Goal: Transaction & Acquisition: Purchase product/service

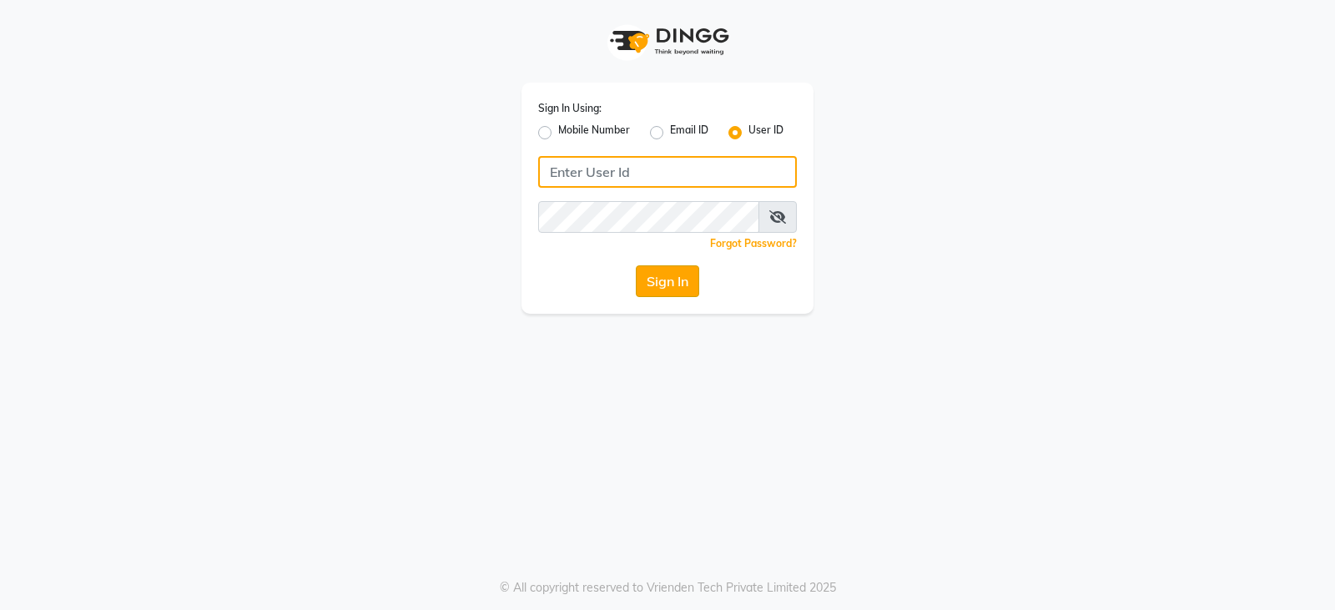
type input "styleonsalon"
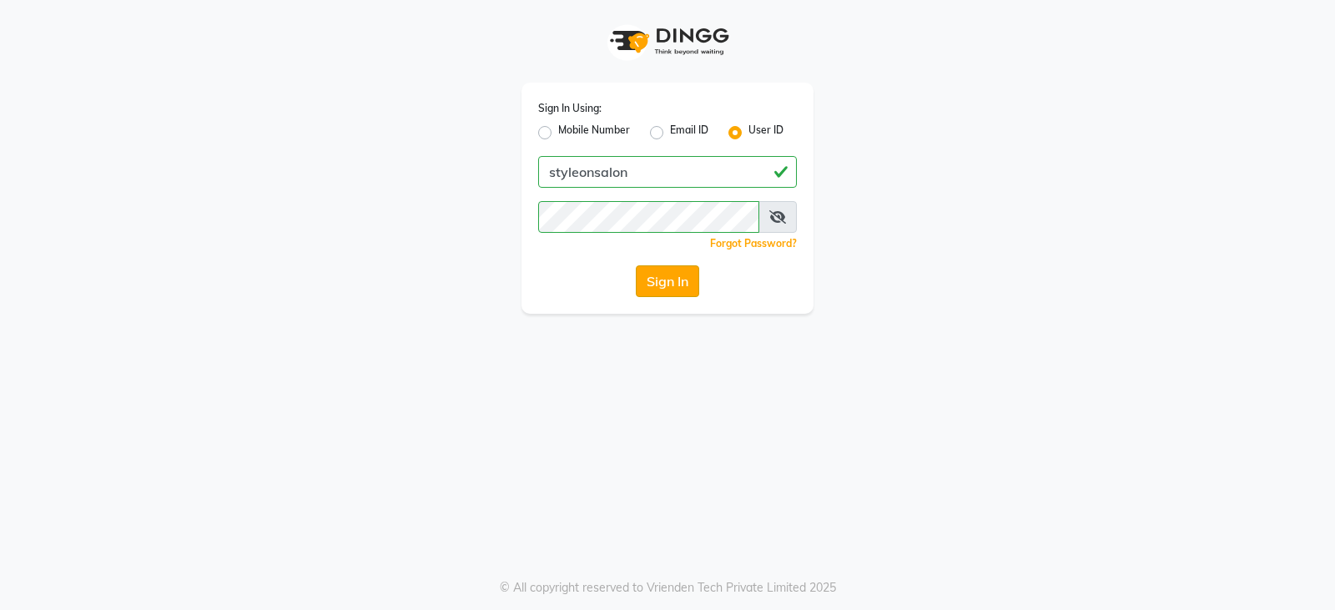
click at [662, 285] on button "Sign In" at bounding box center [667, 281] width 63 height 32
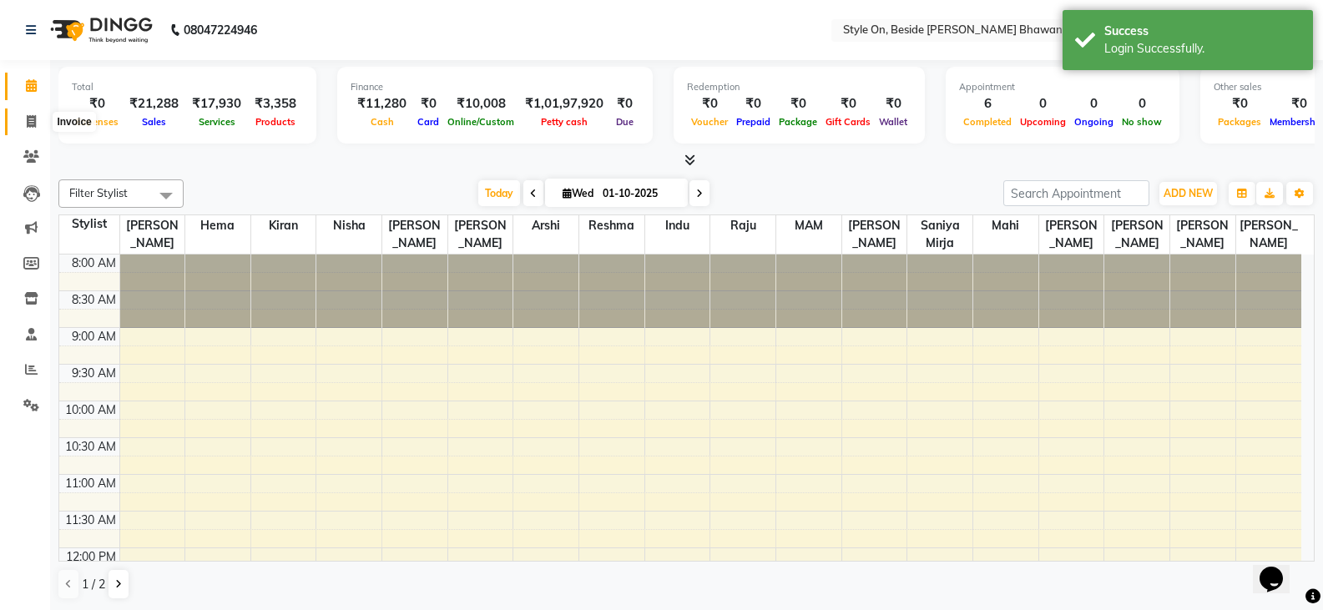
click at [37, 114] on span at bounding box center [31, 122] width 29 height 19
select select "service"
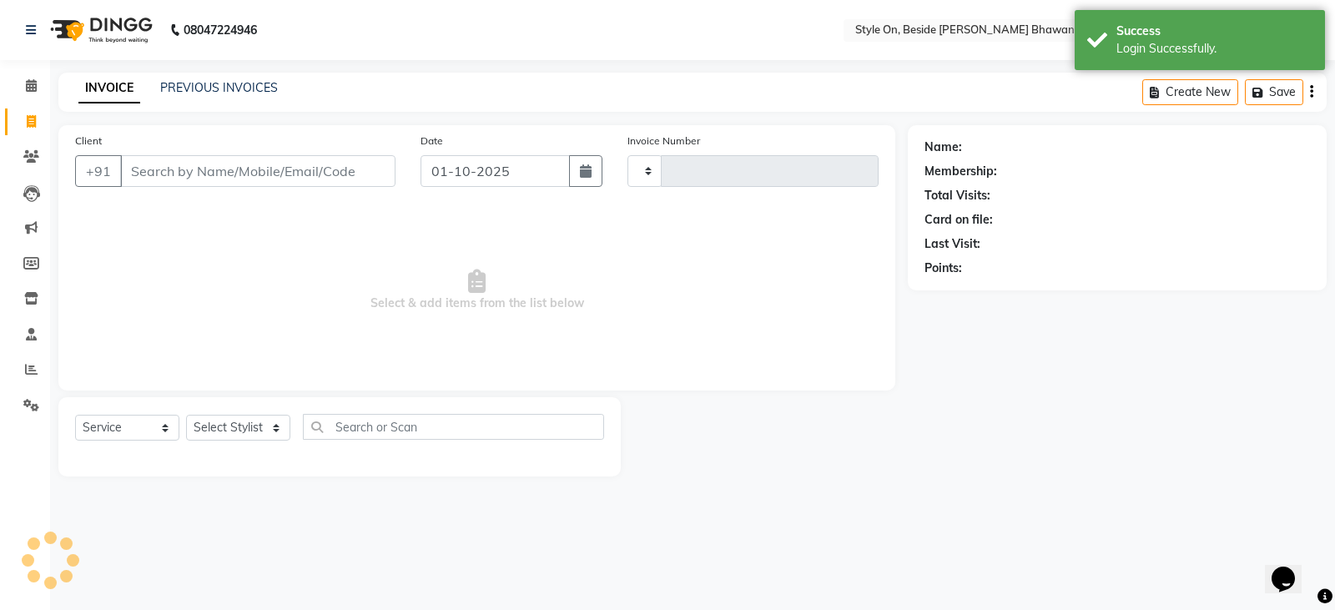
type input "0992"
select select "4700"
click at [204, 156] on input "Client" at bounding box center [257, 171] width 275 height 32
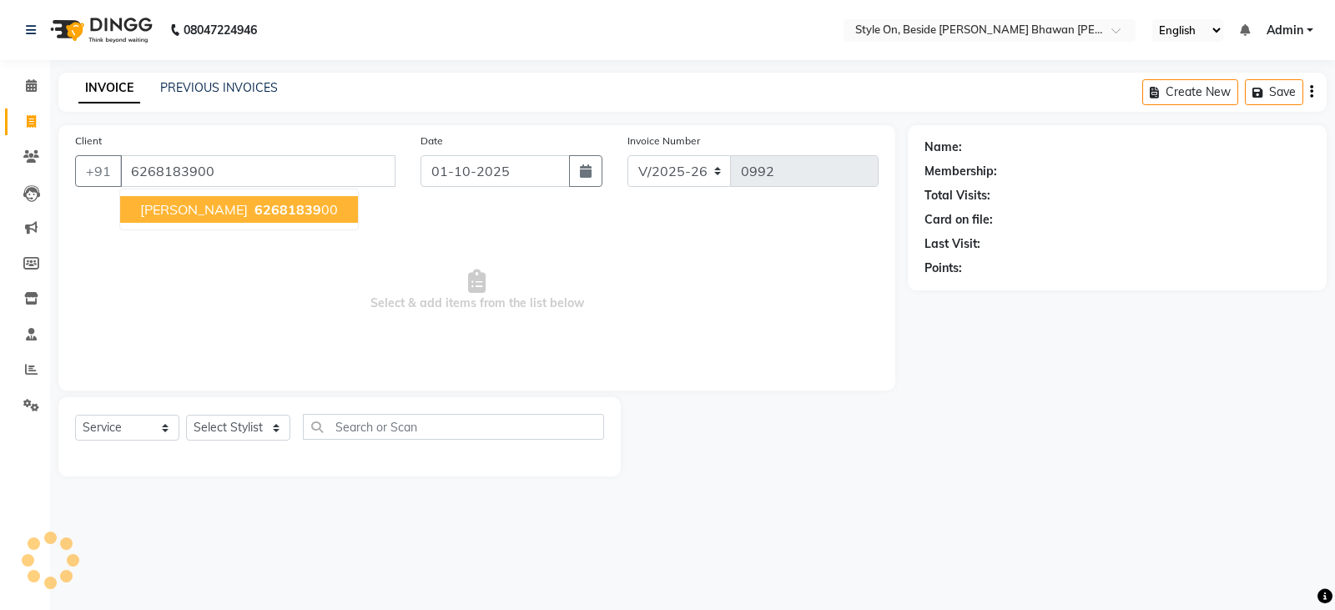
type input "6268183900"
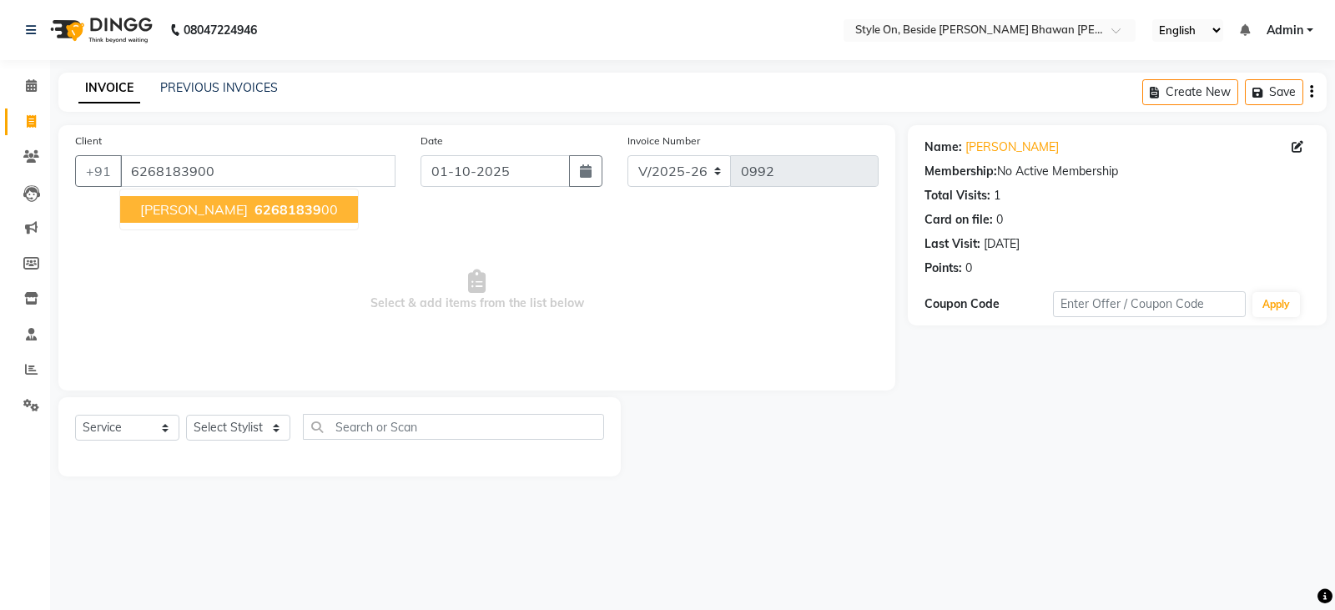
click at [332, 213] on ngb-highlight "62681839 00" at bounding box center [294, 209] width 87 height 17
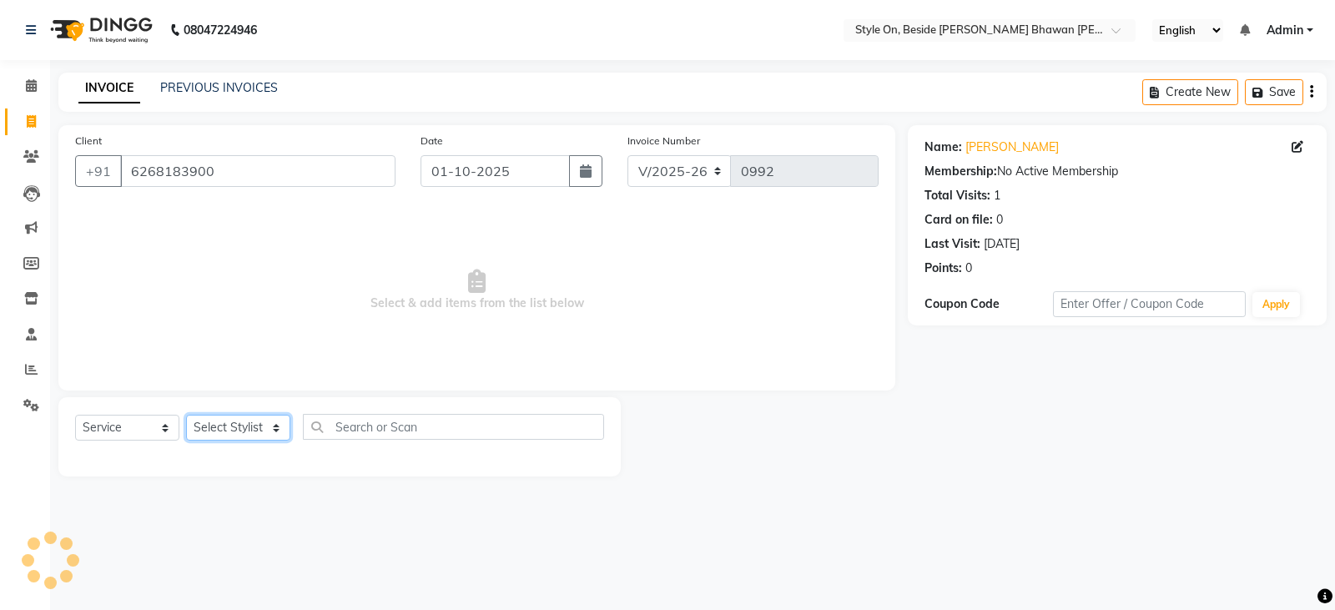
click at [255, 431] on select "Select Stylist [PERSON_NAME] Anju [PERSON_NAME] [PERSON_NAME] [PERSON_NAME] [PE…" at bounding box center [238, 428] width 104 height 26
select select "28057"
click at [186, 415] on select "Select Stylist [PERSON_NAME] Anju [PERSON_NAME] [PERSON_NAME] [PERSON_NAME] [PE…" at bounding box center [238, 428] width 104 height 26
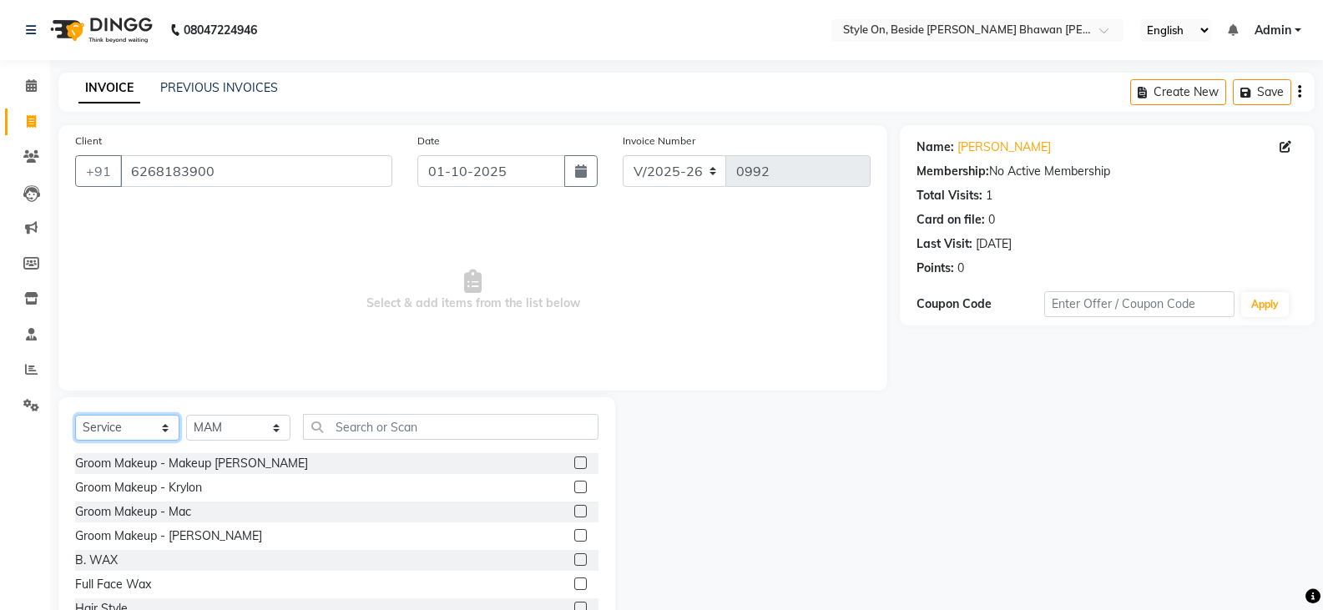
click at [125, 426] on select "Select Service Product Membership Package Voucher Prepaid Gift Card" at bounding box center [127, 428] width 104 height 26
select select "product"
click at [75, 415] on select "Select Service Product Membership Package Voucher Prepaid Gift Card" at bounding box center [127, 428] width 104 height 26
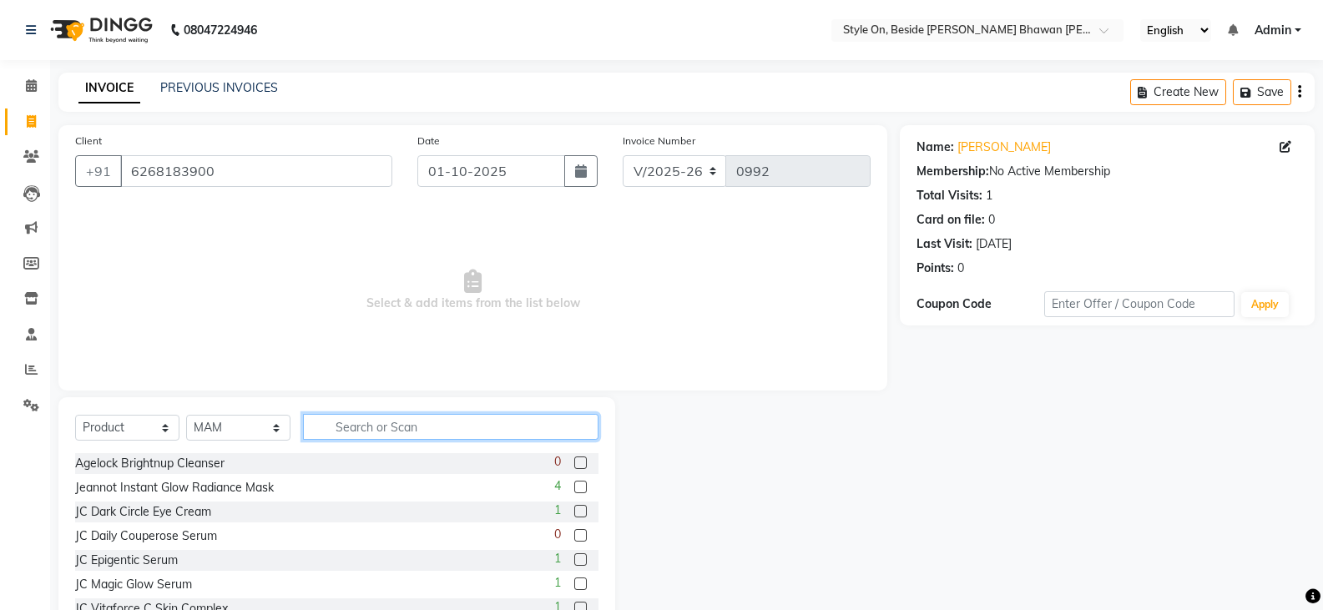
click at [360, 419] on input "text" at bounding box center [450, 427] width 295 height 26
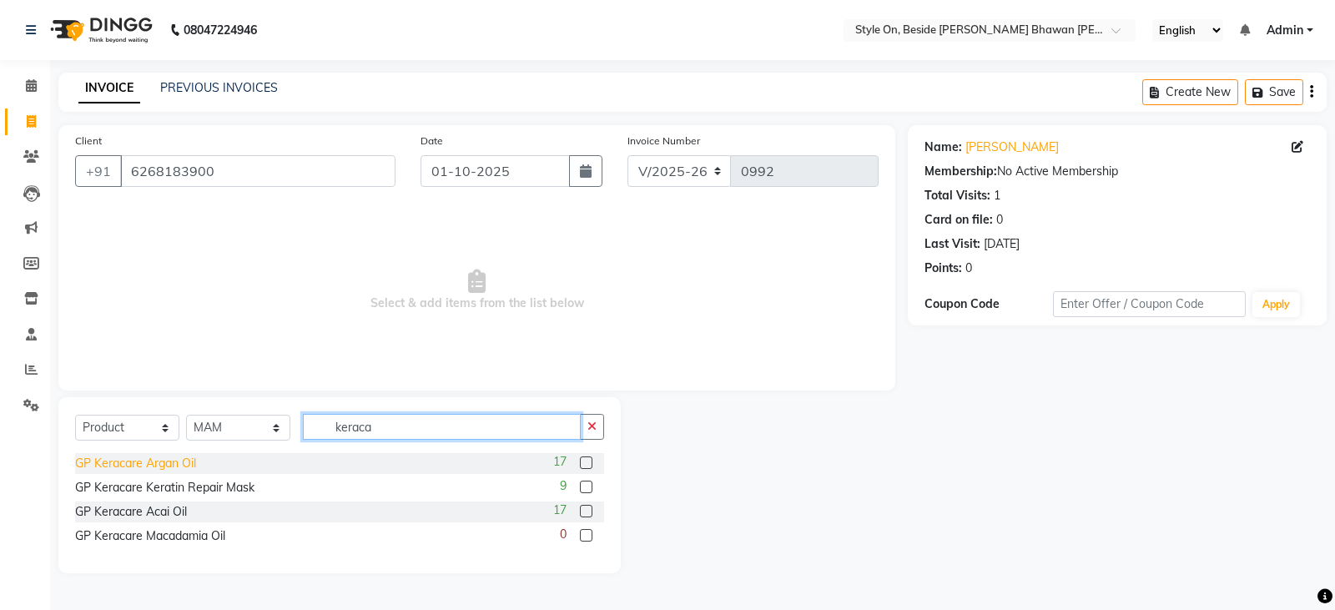
type input "keraca"
click at [161, 463] on div "GP Keracare Argan Oil" at bounding box center [135, 464] width 121 height 18
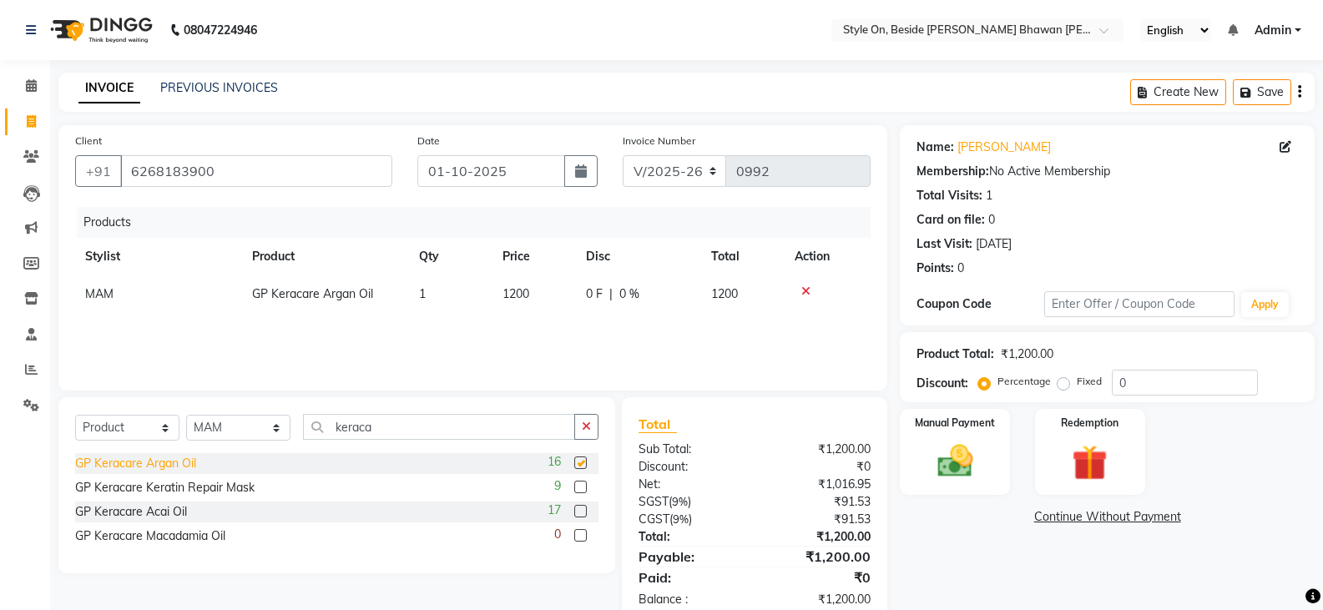
checkbox input "false"
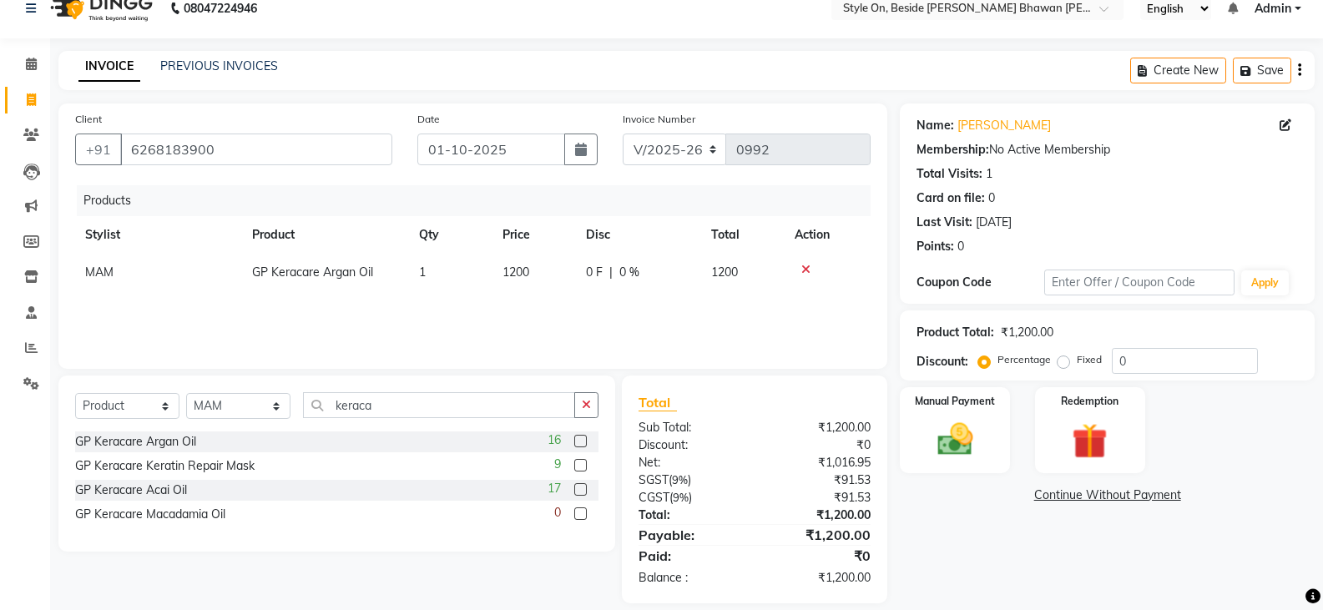
scroll to position [40, 0]
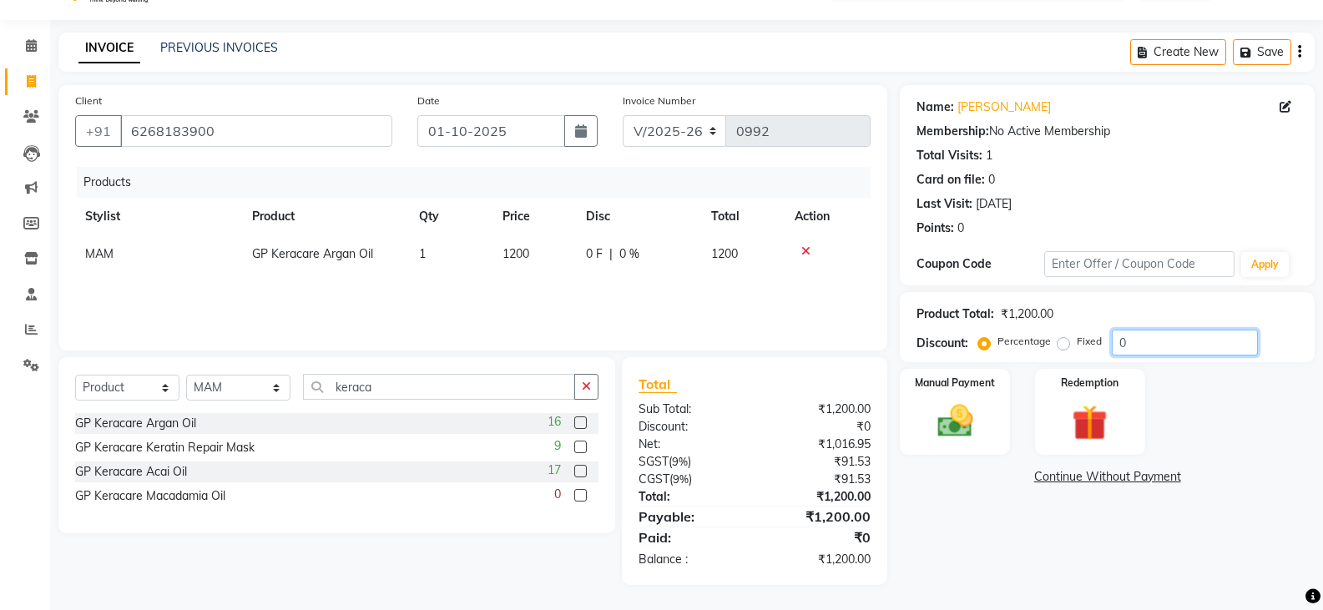
click at [1154, 347] on input "0" at bounding box center [1185, 343] width 146 height 26
type input "8"
click at [944, 423] on img at bounding box center [954, 421] width 59 height 43
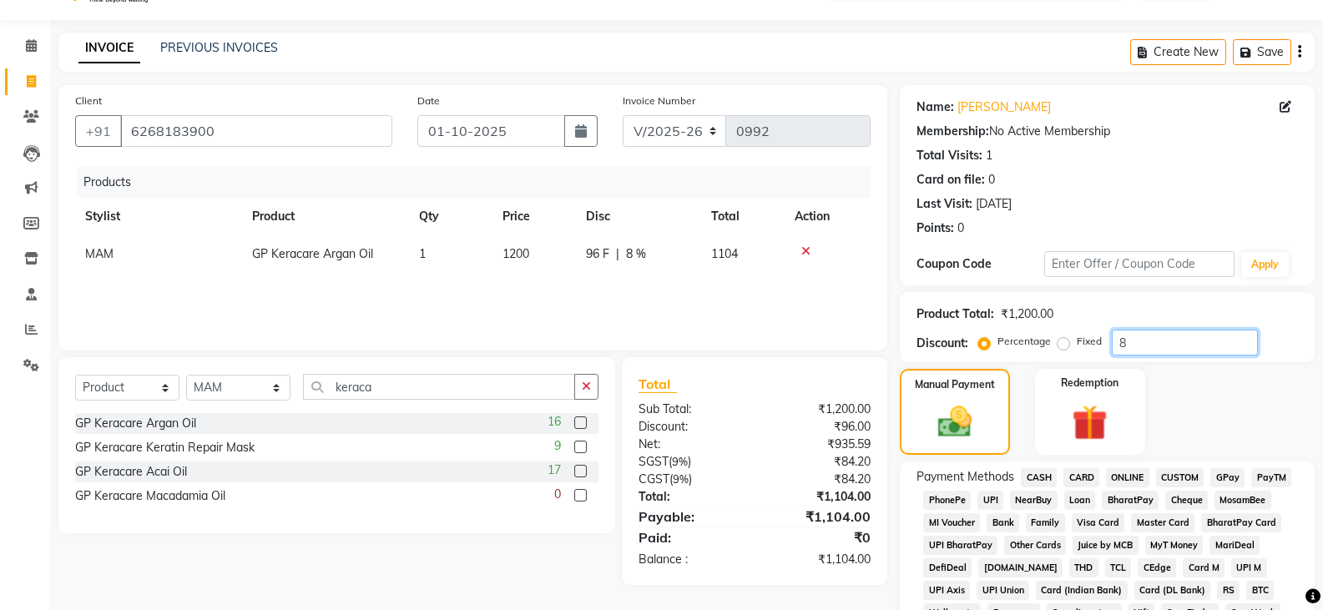
drag, startPoint x: 1133, startPoint y: 340, endPoint x: 1112, endPoint y: 343, distance: 21.8
click at [1112, 343] on input "8" at bounding box center [1185, 343] width 146 height 26
type input "8"
click at [1243, 411] on div "Manual Payment Redemption" at bounding box center [1107, 412] width 440 height 86
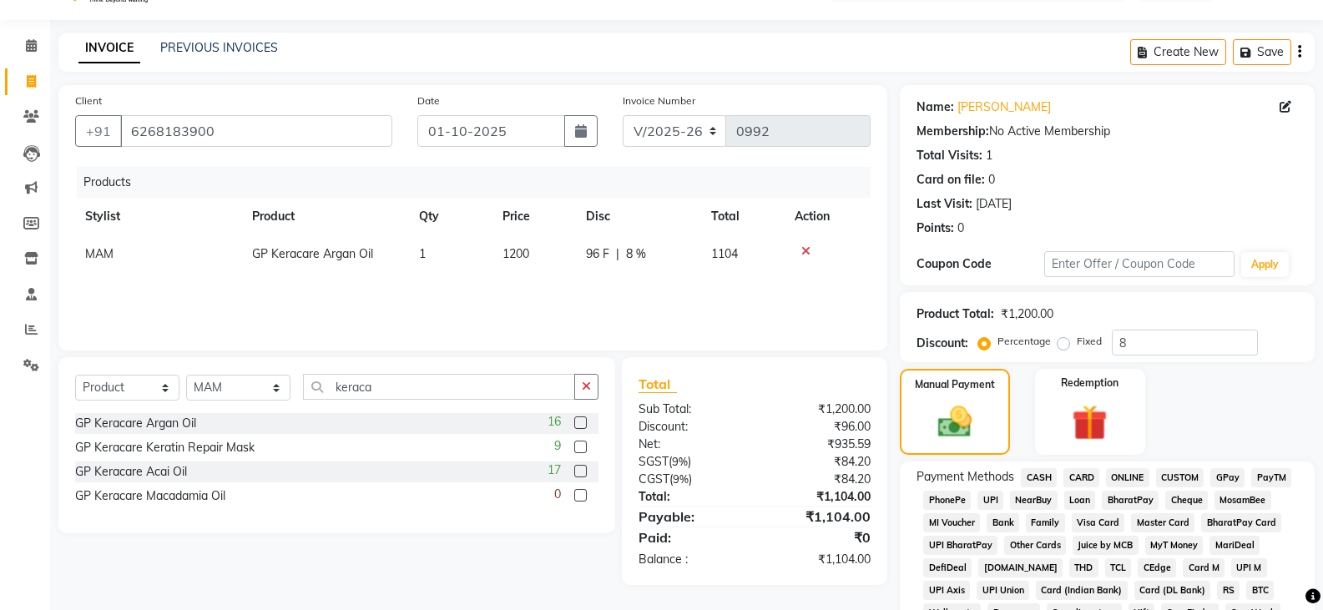
click at [1265, 430] on div "Manual Payment Redemption" at bounding box center [1107, 412] width 440 height 86
click at [1046, 474] on span "CASH" at bounding box center [1039, 477] width 36 height 19
drag, startPoint x: 1142, startPoint y: 337, endPoint x: 1110, endPoint y: 342, distance: 32.9
click at [1110, 342] on div "Percentage Fixed 8" at bounding box center [1119, 343] width 276 height 26
type input "10"
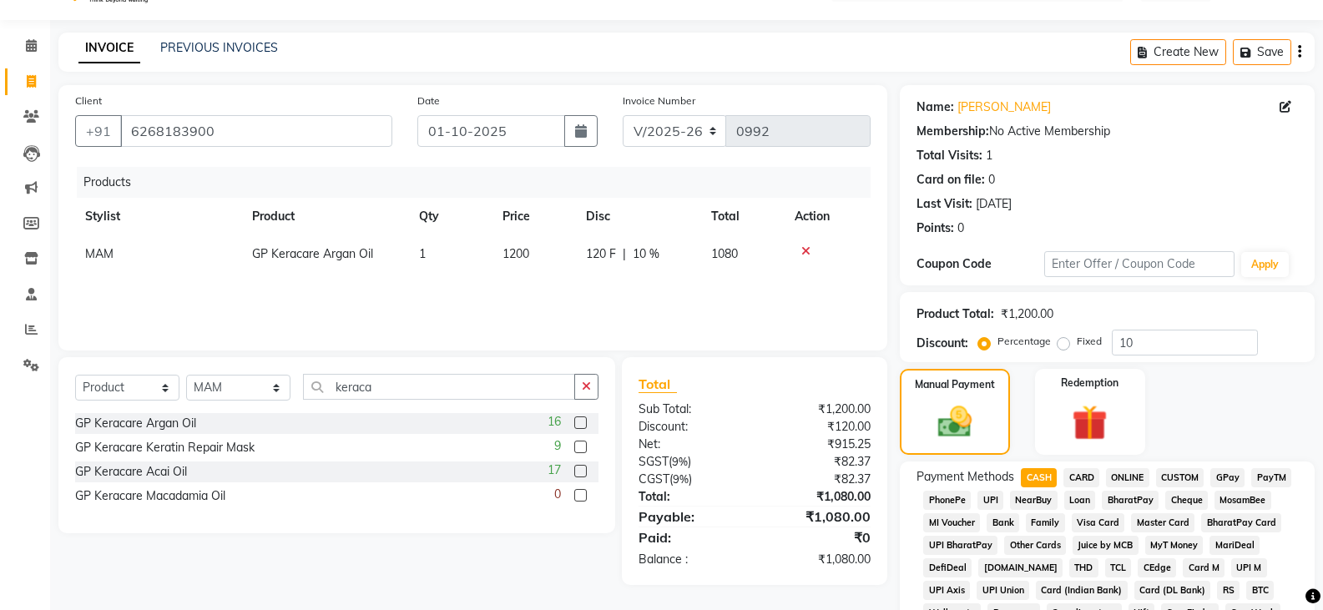
click at [1047, 474] on span "CASH" at bounding box center [1039, 477] width 36 height 19
type input "1080"
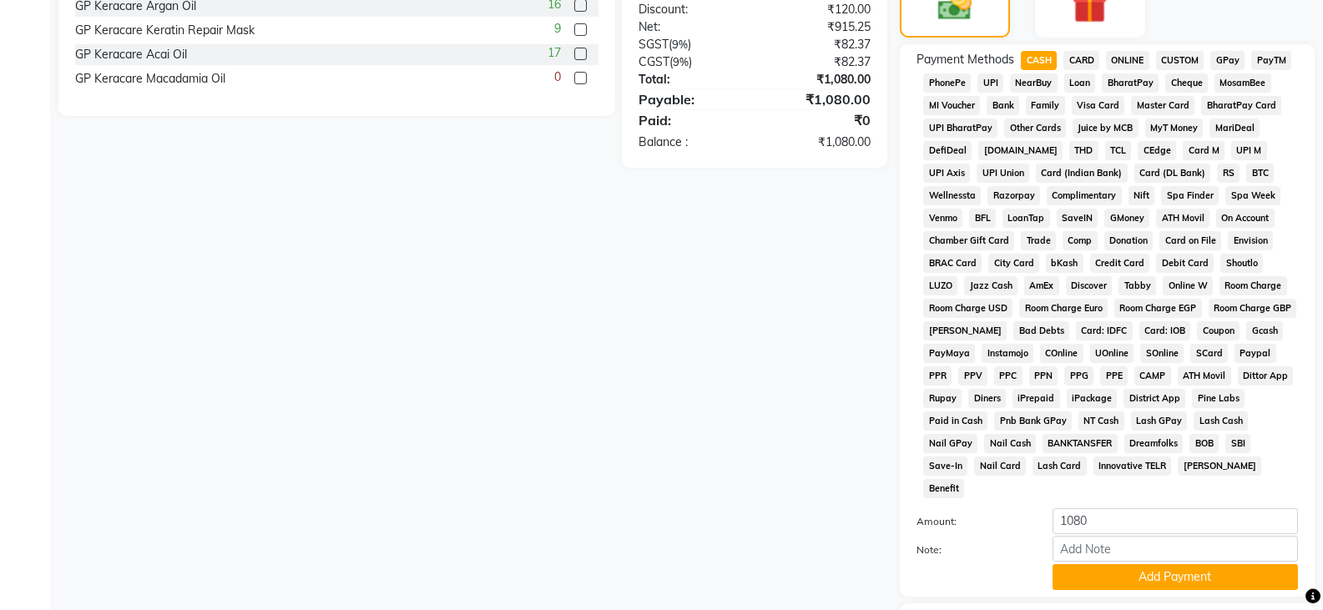
scroll to position [541, 0]
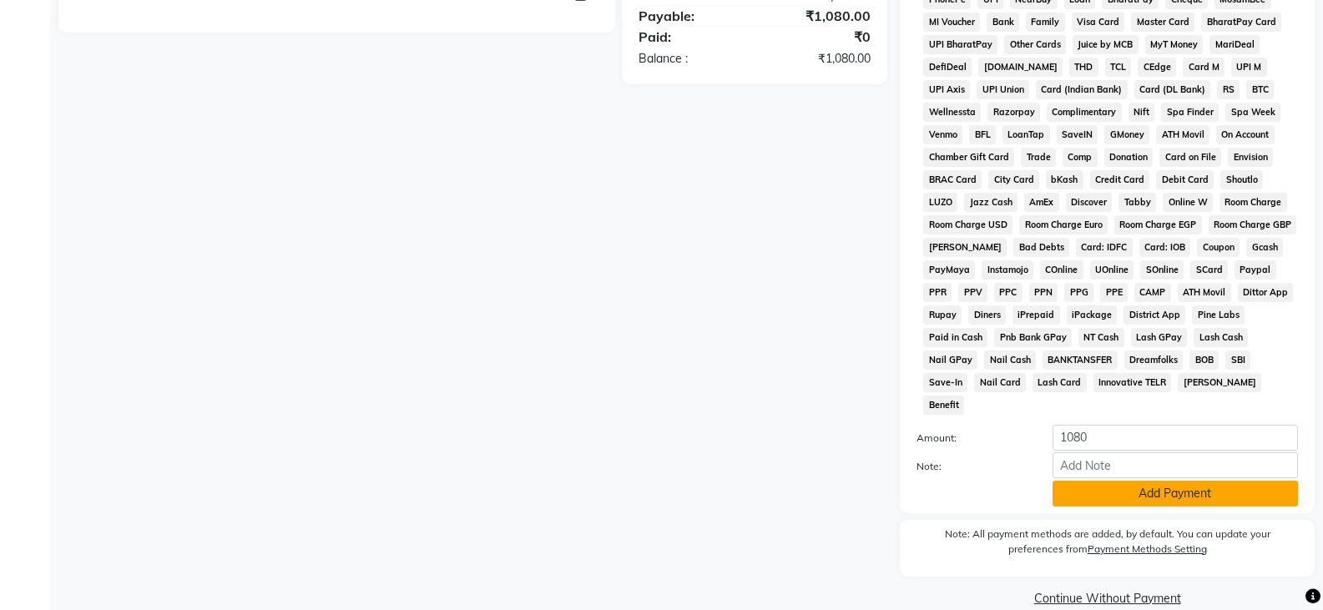
click at [1148, 481] on button "Add Payment" at bounding box center [1174, 494] width 245 height 26
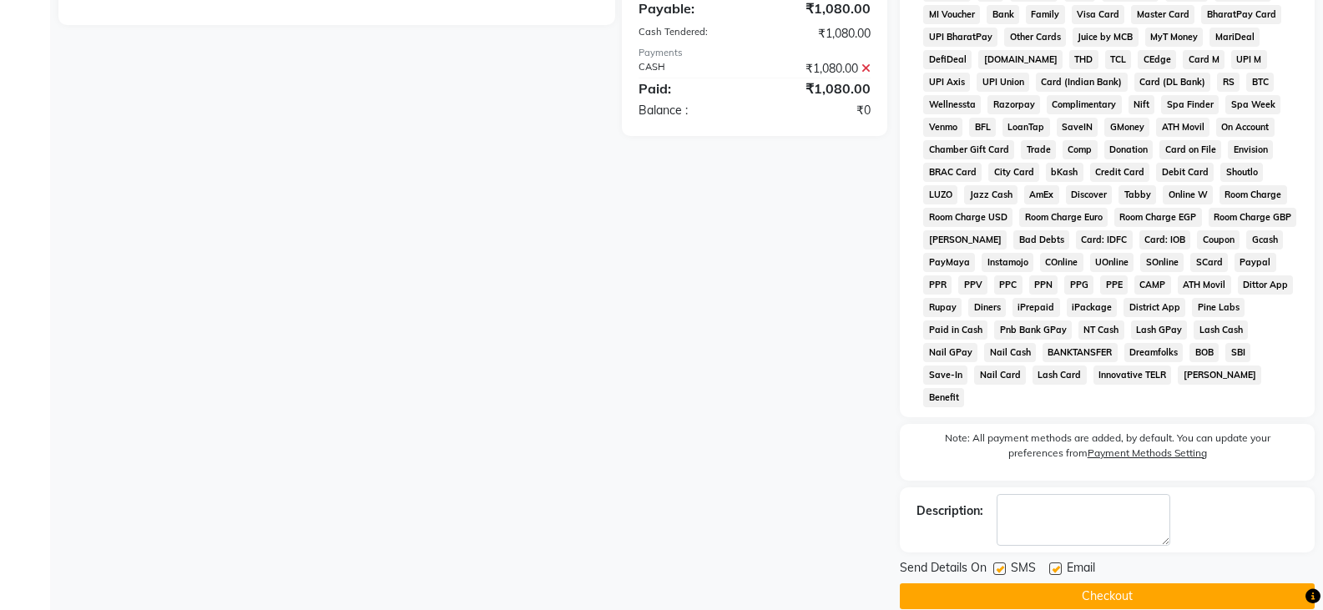
scroll to position [550, 0]
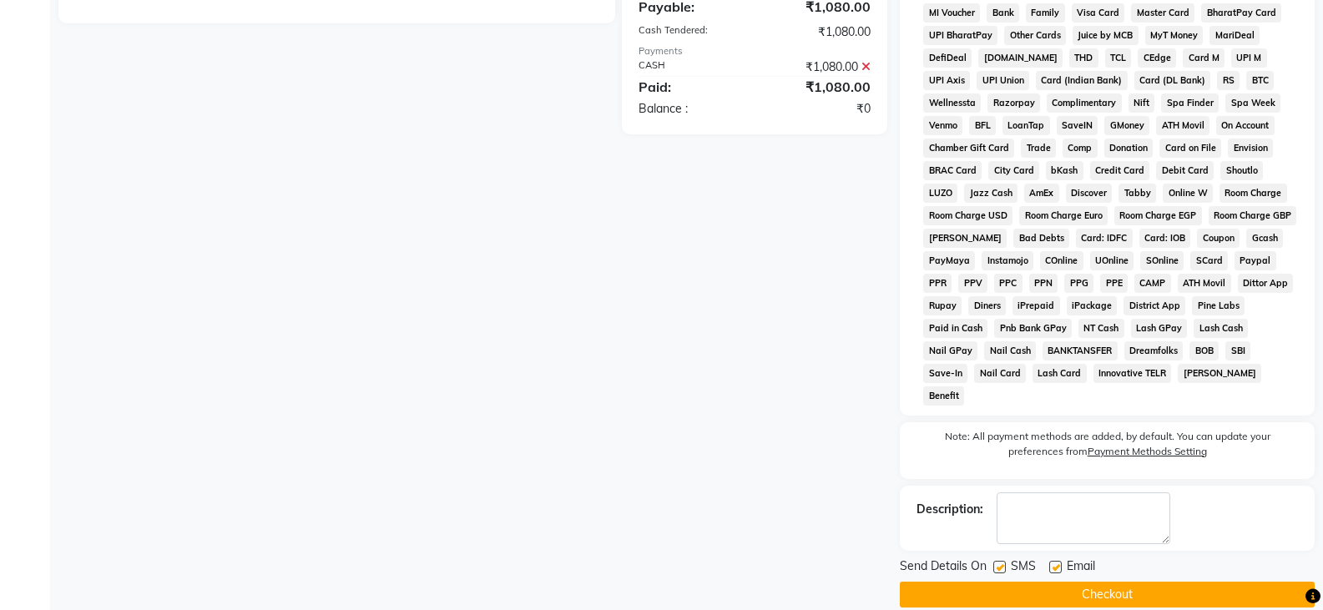
click at [1136, 582] on button "Checkout" at bounding box center [1107, 595] width 415 height 26
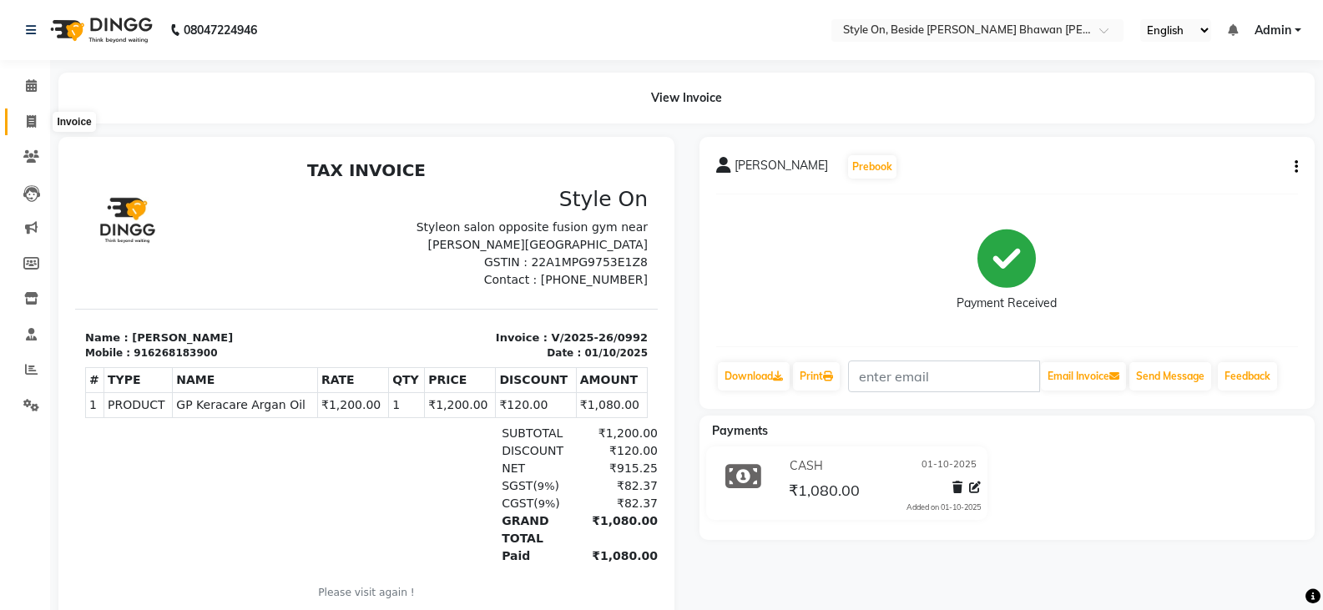
click at [33, 123] on icon at bounding box center [31, 121] width 9 height 13
select select "service"
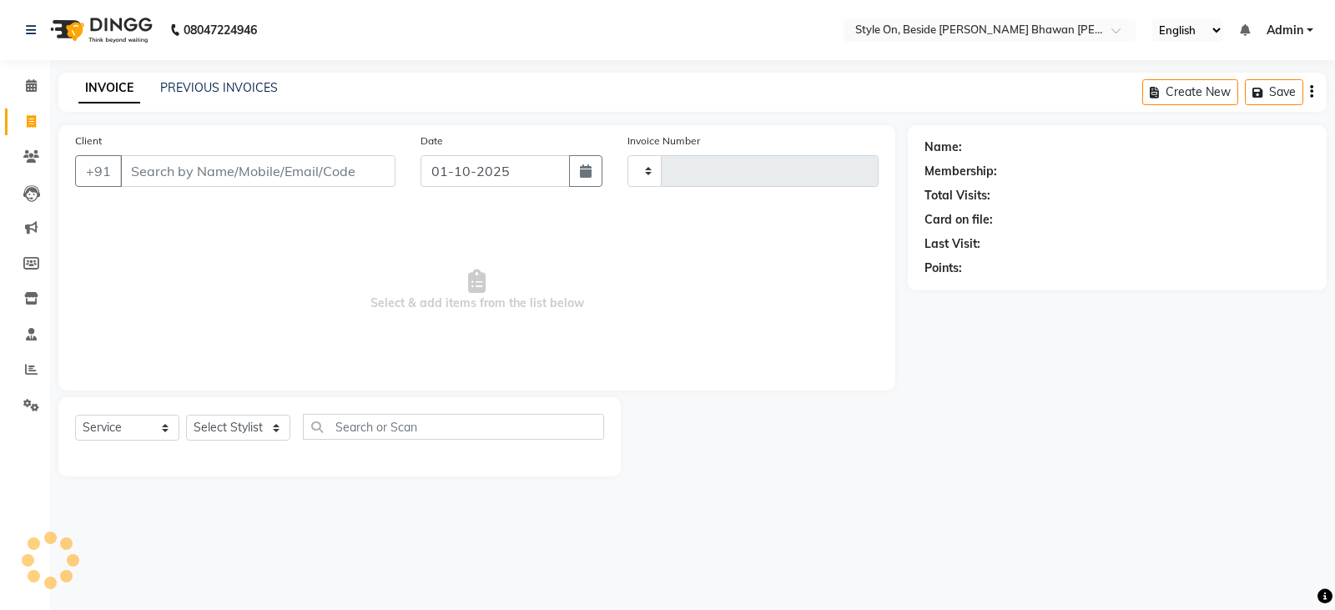
type input "0993"
select select "4700"
click at [154, 163] on input "Client" at bounding box center [257, 171] width 275 height 32
click at [326, 172] on input "Client" at bounding box center [257, 171] width 275 height 32
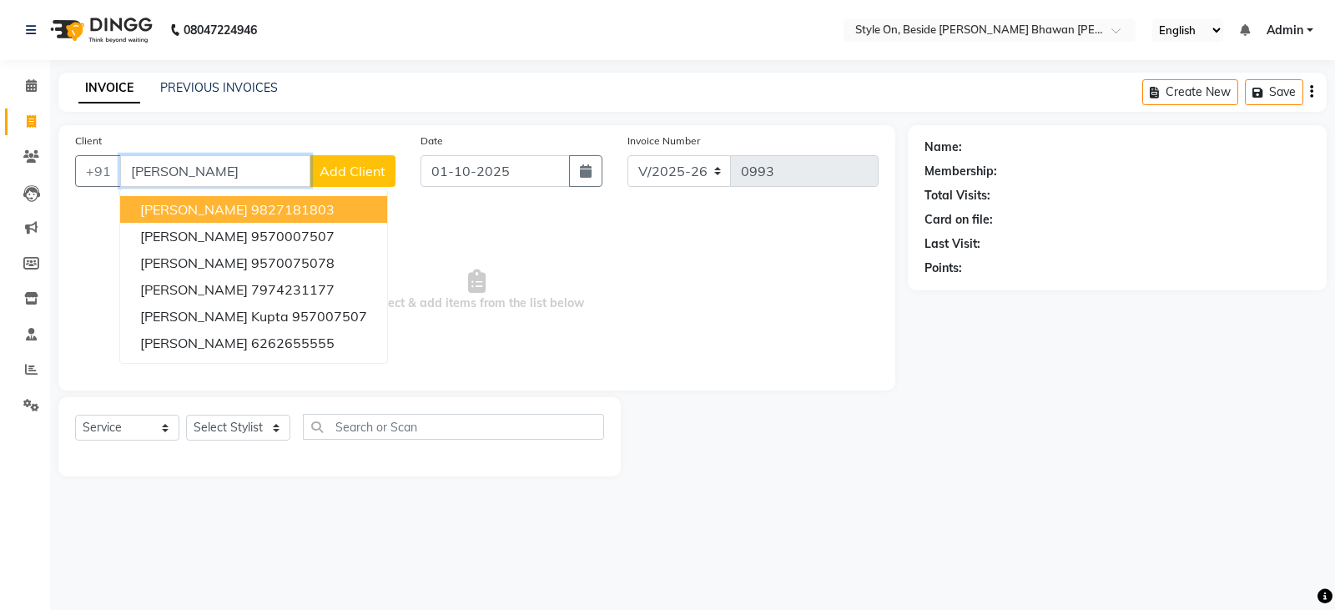
click at [213, 212] on span "[PERSON_NAME]" at bounding box center [194, 209] width 108 height 17
type input "9827181803"
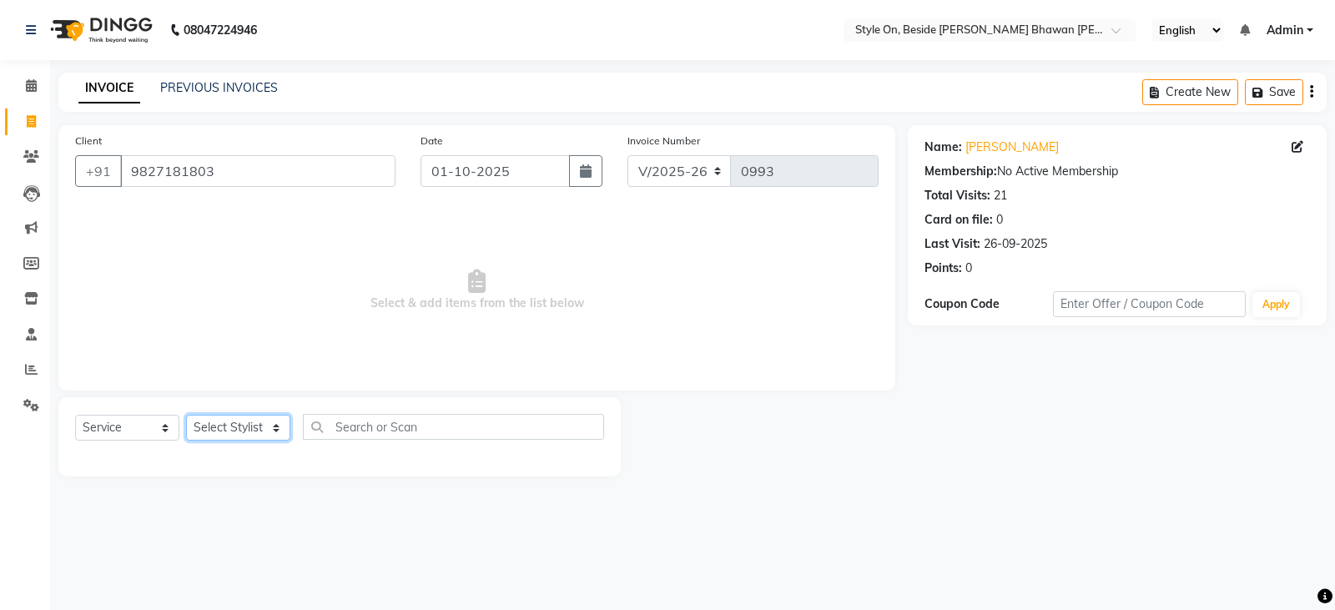
click at [218, 428] on select "Select Stylist [PERSON_NAME] Anju [PERSON_NAME] [PERSON_NAME] [PERSON_NAME] [PE…" at bounding box center [238, 428] width 104 height 26
select select "28057"
click at [186, 415] on select "Select Stylist [PERSON_NAME] Anju [PERSON_NAME] [PERSON_NAME] [PERSON_NAME] [PE…" at bounding box center [238, 428] width 104 height 26
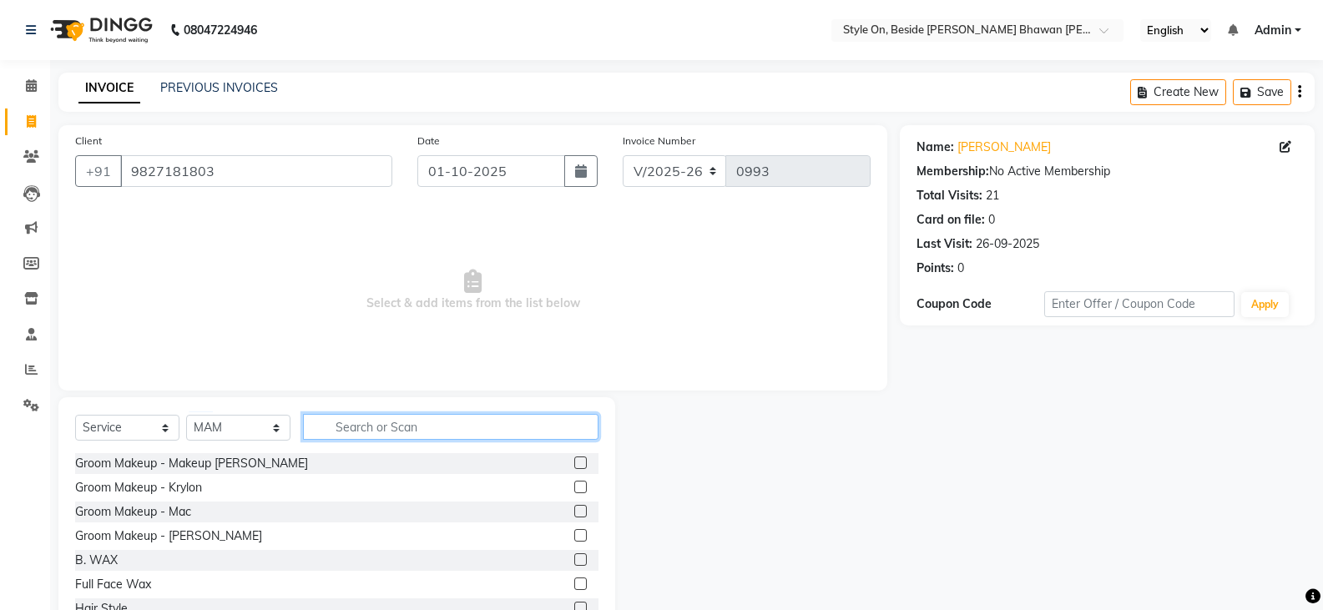
click at [350, 424] on input "text" at bounding box center [450, 427] width 295 height 26
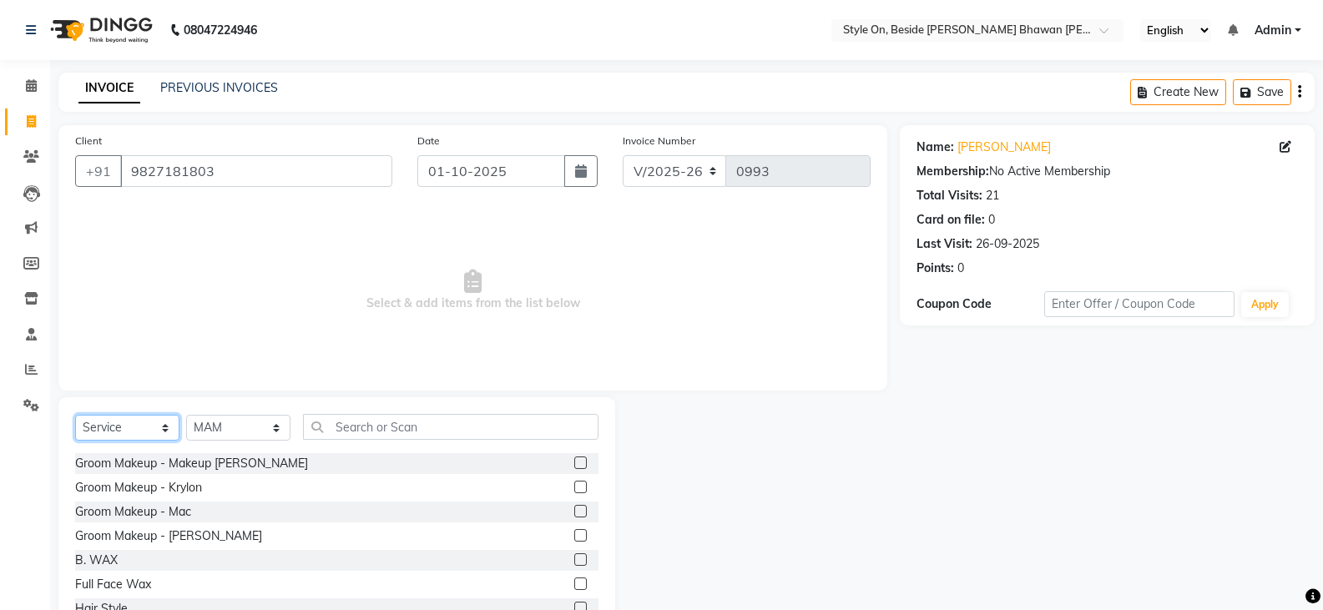
click at [118, 426] on select "Select Service Product Membership Package Voucher Prepaid Gift Card" at bounding box center [127, 428] width 104 height 26
select select "product"
click at [75, 415] on select "Select Service Product Membership Package Voucher Prepaid Gift Card" at bounding box center [127, 428] width 104 height 26
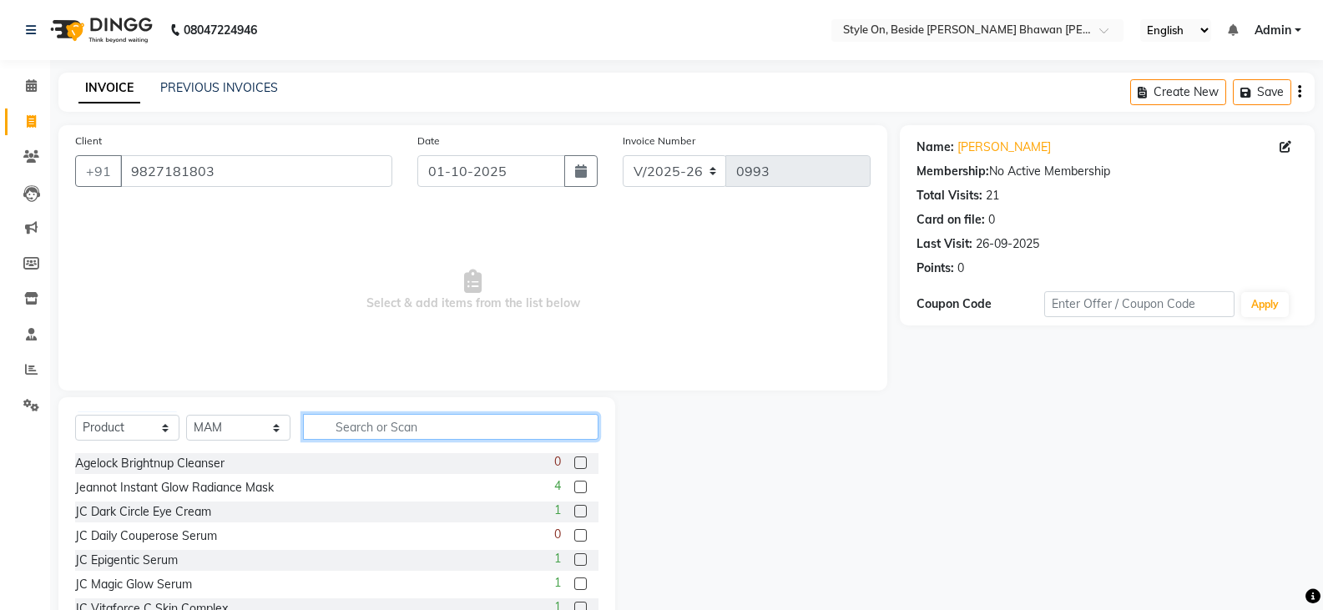
click at [326, 426] on input "text" at bounding box center [450, 427] width 295 height 26
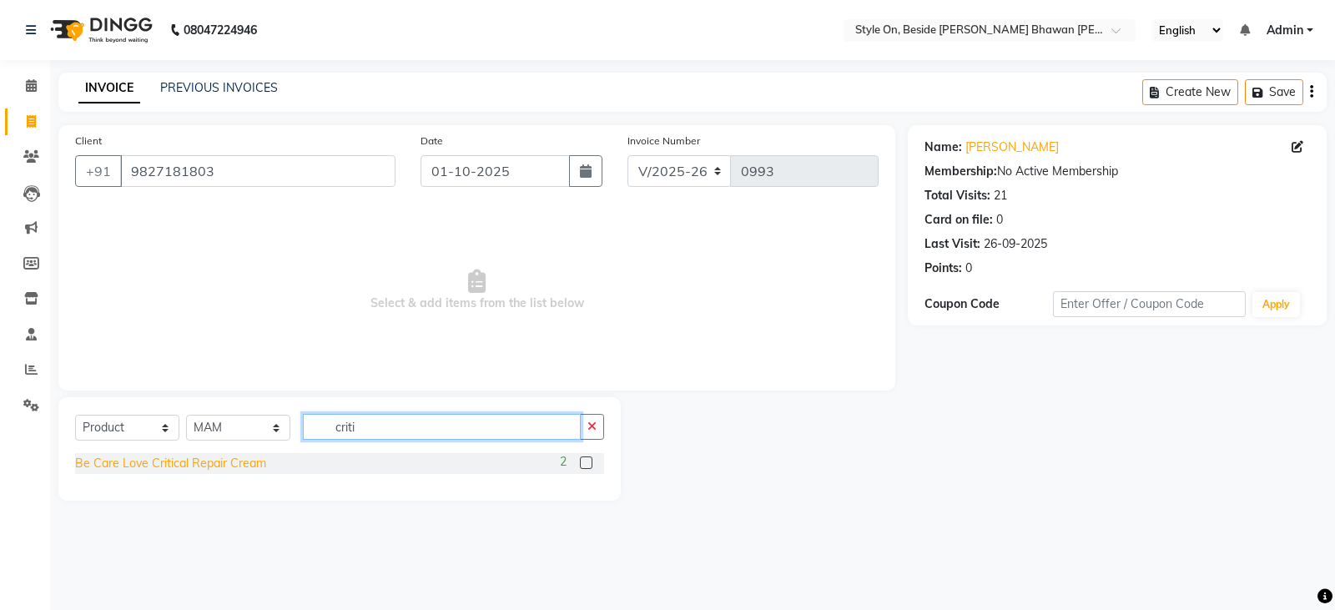
type input "criti"
click at [154, 461] on div "Be Care Love Critical Repair Cream" at bounding box center [170, 464] width 191 height 18
checkbox input "false"
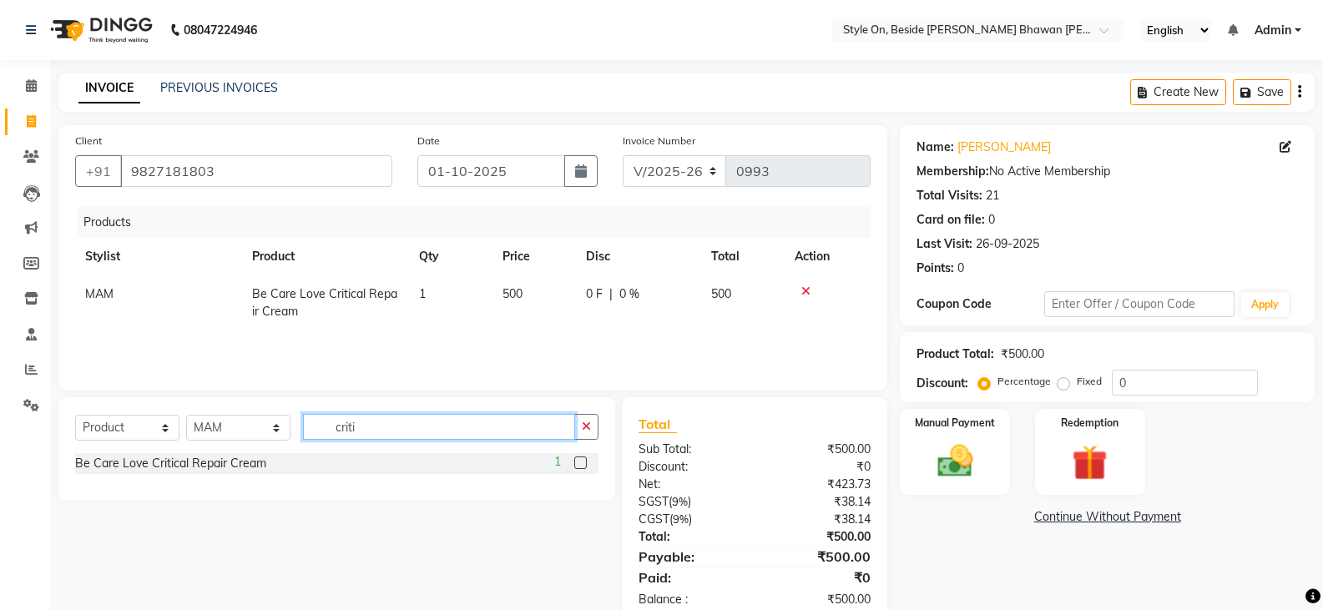
drag, startPoint x: 366, startPoint y: 431, endPoint x: 322, endPoint y: 421, distance: 45.2
click at [322, 421] on input "criti" at bounding box center [439, 427] width 272 height 26
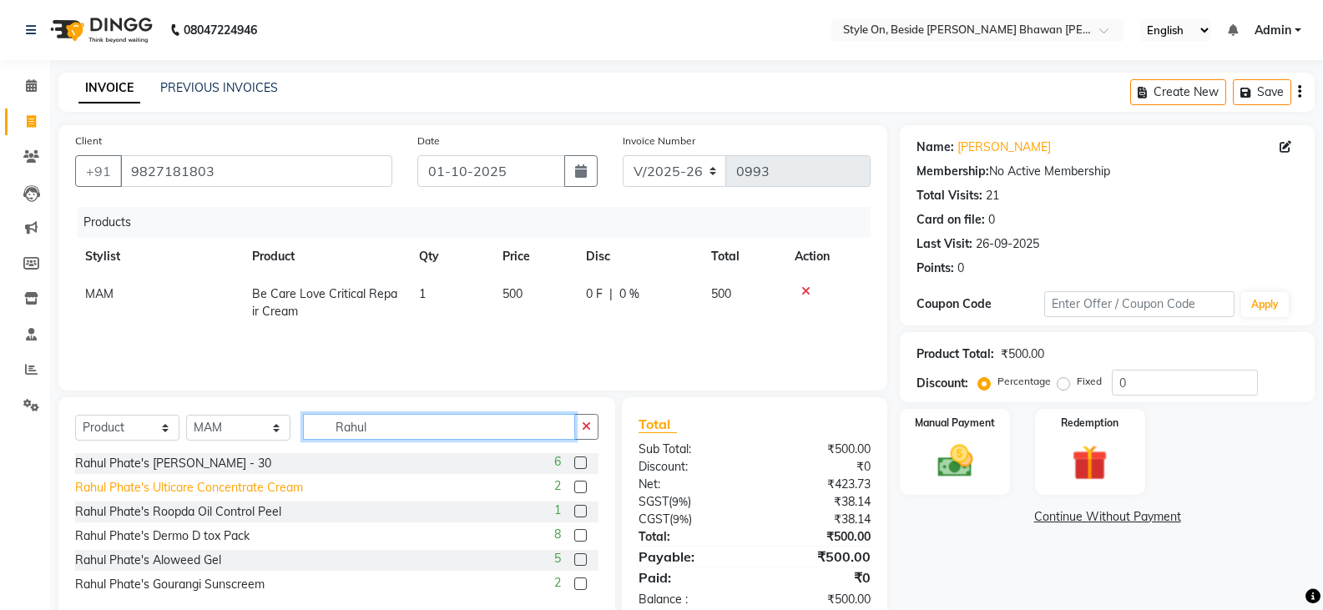
type input "Rahul"
click at [239, 486] on div "Rahul Phate's Ulticare Concentrate Cream" at bounding box center [189, 488] width 228 height 18
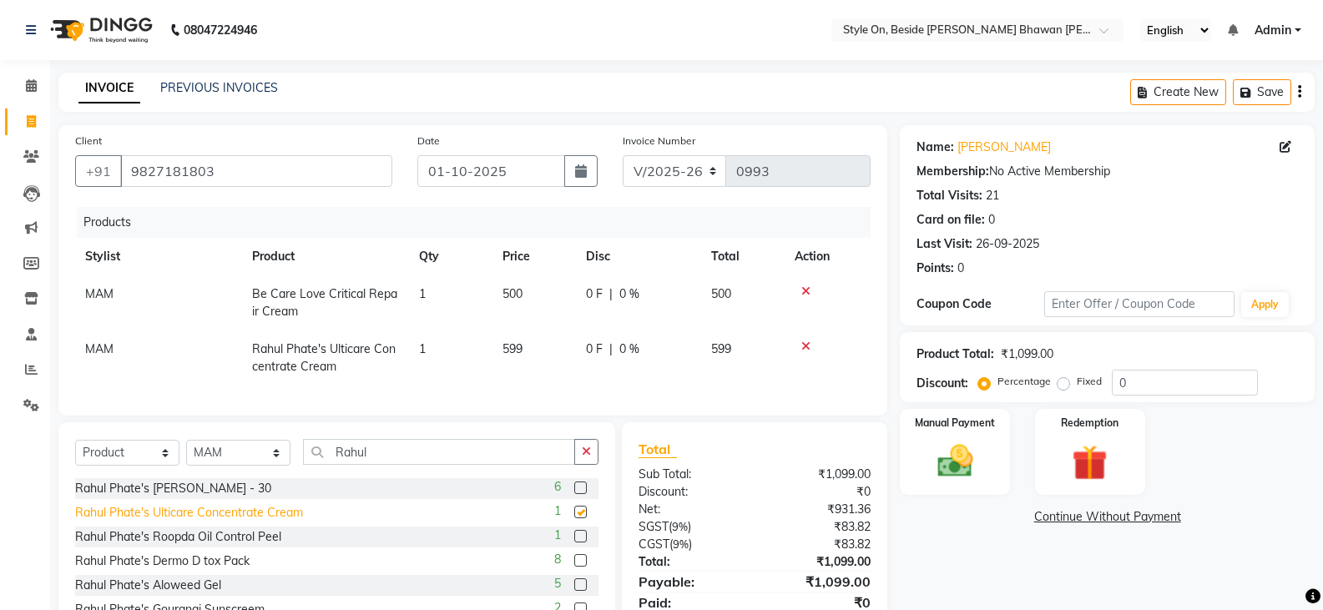
checkbox input "false"
drag, startPoint x: 1133, startPoint y: 371, endPoint x: 1103, endPoint y: 371, distance: 30.0
click at [1103, 371] on div "Product Total: ₹1,099.00 Discount: Percentage Fixed 0" at bounding box center [1106, 367] width 381 height 57
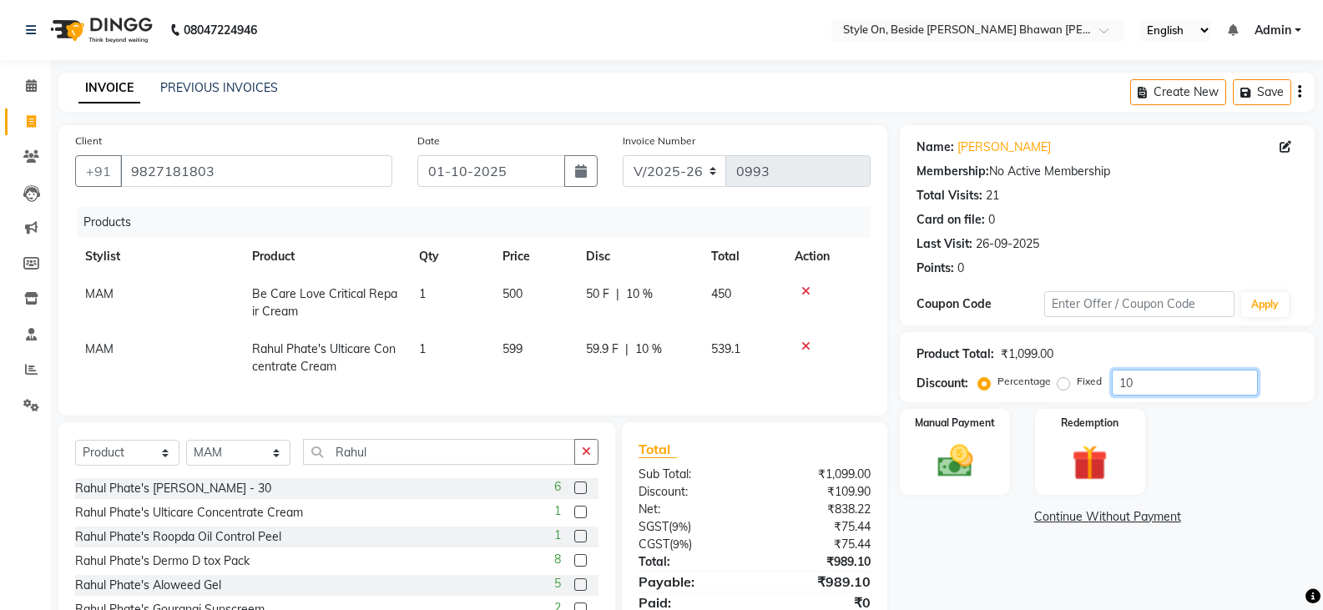
type input "10"
click at [1015, 526] on div "Name: [PERSON_NAME] Membership: No Active Membership Total Visits: 21 Card on f…" at bounding box center [1113, 387] width 427 height 525
click at [953, 480] on img at bounding box center [954, 461] width 59 height 43
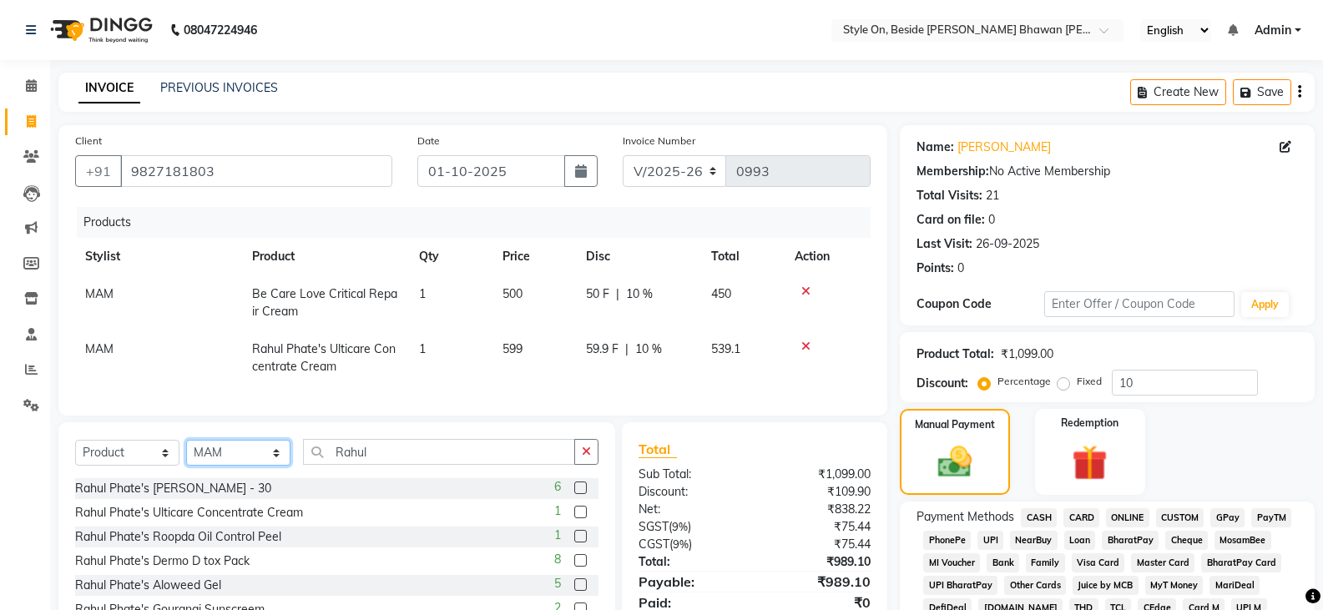
click at [229, 466] on select "Select Stylist [PERSON_NAME] Anju [PERSON_NAME] [PERSON_NAME] [PERSON_NAME] [PE…" at bounding box center [238, 453] width 104 height 26
click at [186, 452] on select "Select Stylist [PERSON_NAME] Anju [PERSON_NAME] [PERSON_NAME] [PERSON_NAME] [PE…" at bounding box center [238, 453] width 104 height 26
click at [105, 454] on select "Select Service Product Membership Package Voucher Prepaid Gift Card" at bounding box center [127, 453] width 104 height 26
select select "service"
click at [75, 452] on select "Select Service Product Membership Package Voucher Prepaid Gift Card" at bounding box center [127, 453] width 104 height 26
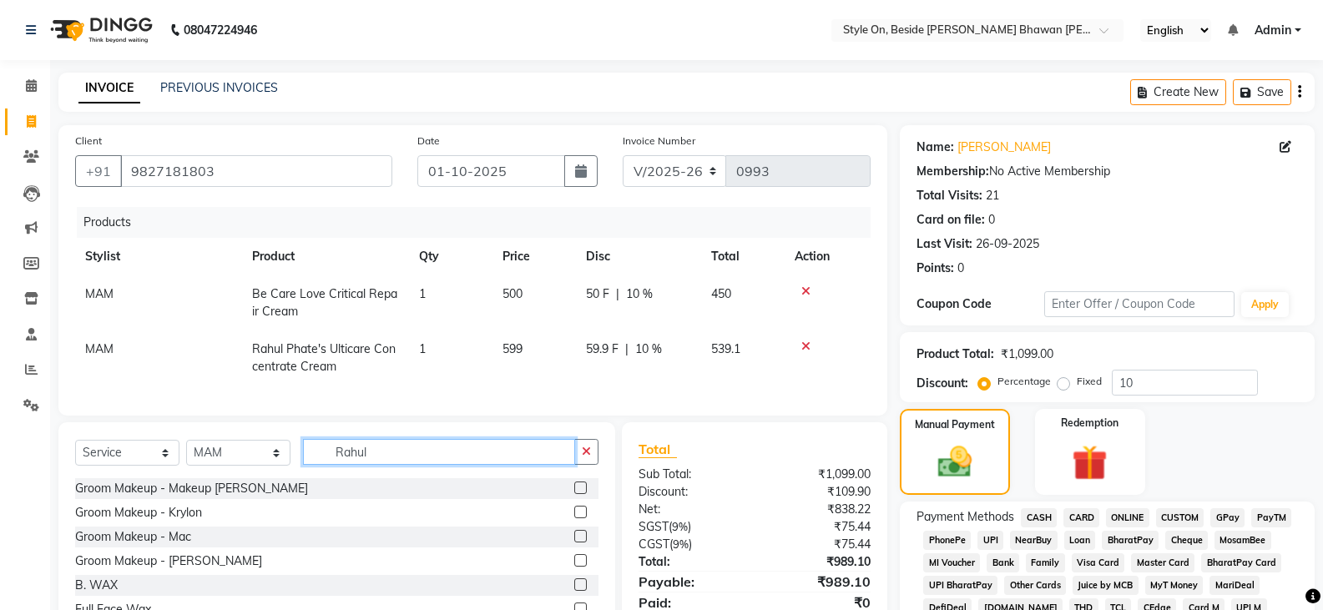
drag, startPoint x: 375, startPoint y: 465, endPoint x: 331, endPoint y: 457, distance: 44.0
click at [331, 457] on input "Rahul" at bounding box center [439, 452] width 272 height 26
type input "b w"
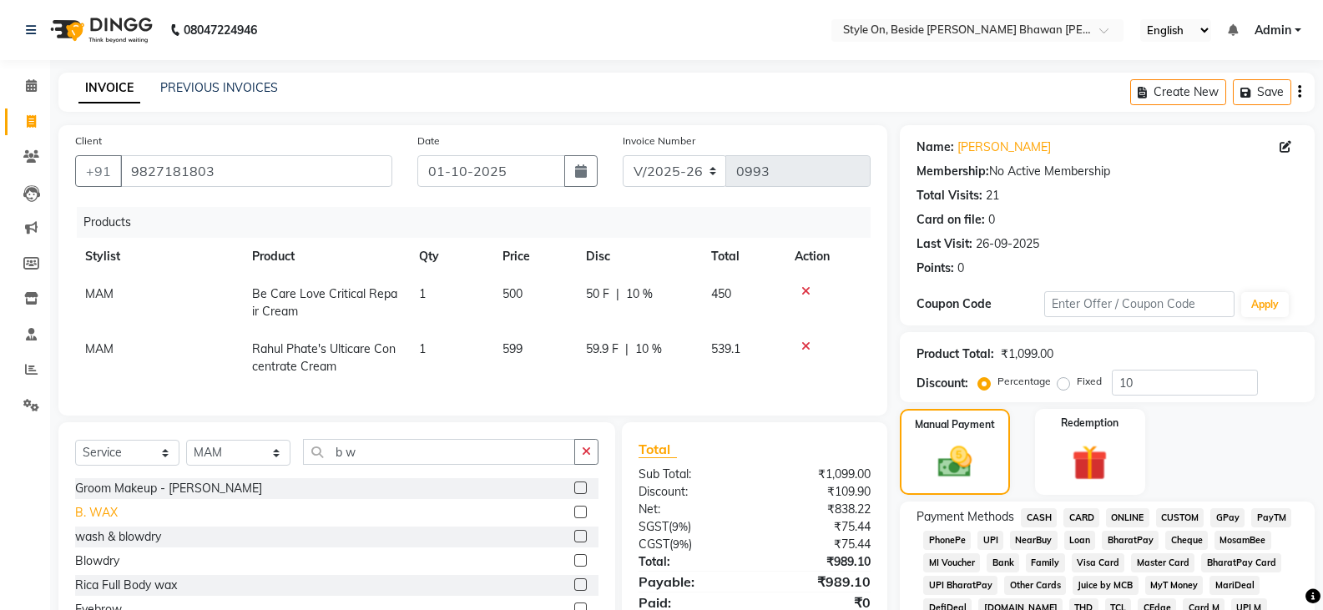
click at [114, 521] on div "B. WAX" at bounding box center [96, 513] width 43 height 18
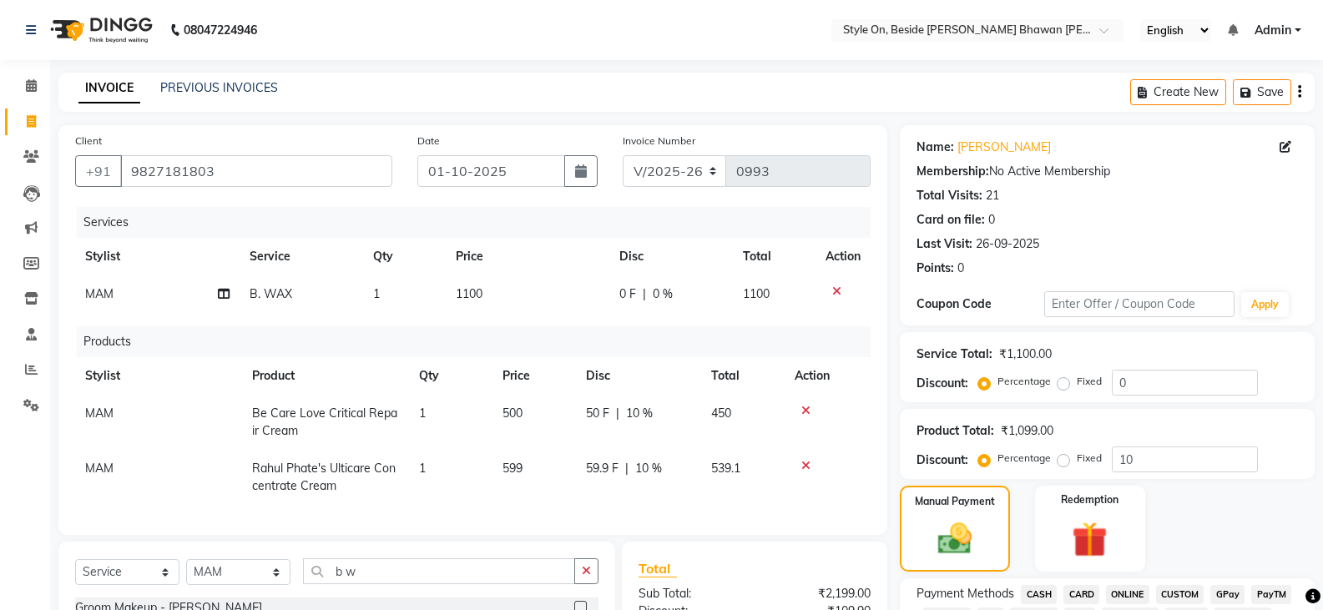
checkbox input "false"
click at [485, 290] on td "1100" at bounding box center [528, 294] width 164 height 38
select select "28057"
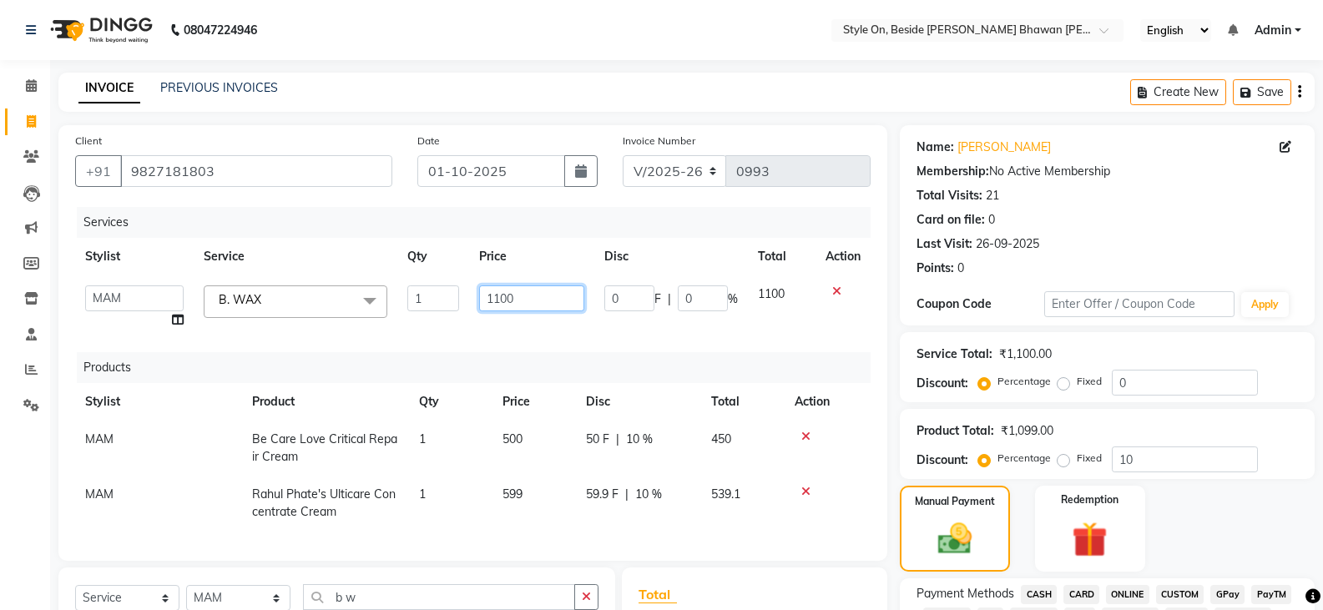
drag, startPoint x: 505, startPoint y: 295, endPoint x: 484, endPoint y: 293, distance: 20.9
click at [484, 293] on input "1100" at bounding box center [531, 298] width 104 height 26
type input "1200"
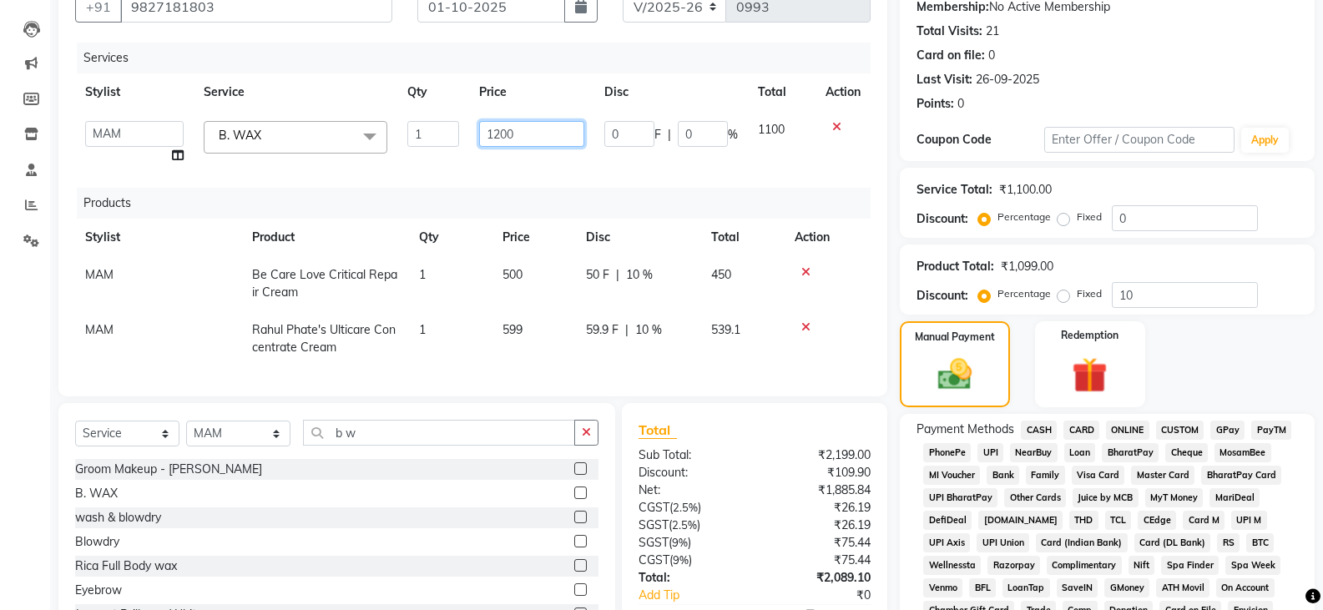
scroll to position [167, 0]
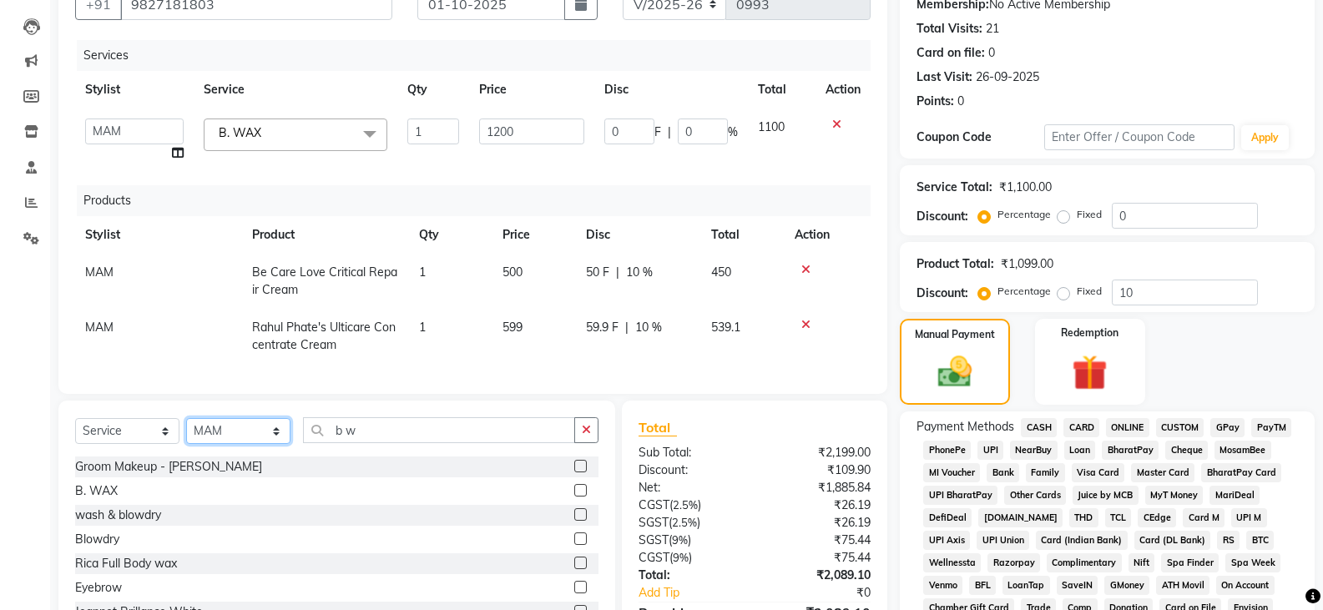
click at [246, 447] on div "Select Service Product Membership Package Voucher Prepaid Gift Card Select Styl…" at bounding box center [336, 524] width 557 height 246
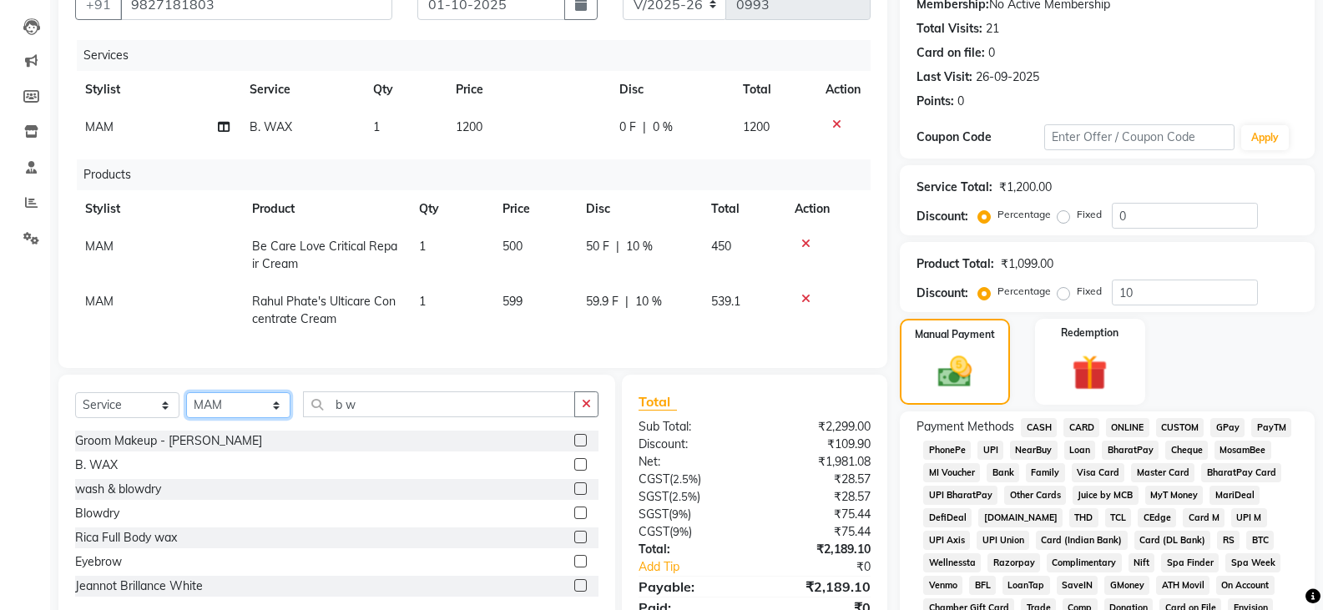
select select "33220"
click at [186, 405] on select "Select Stylist [PERSON_NAME] Anju [PERSON_NAME] [PERSON_NAME] [PERSON_NAME] [PE…" at bounding box center [238, 405] width 104 height 26
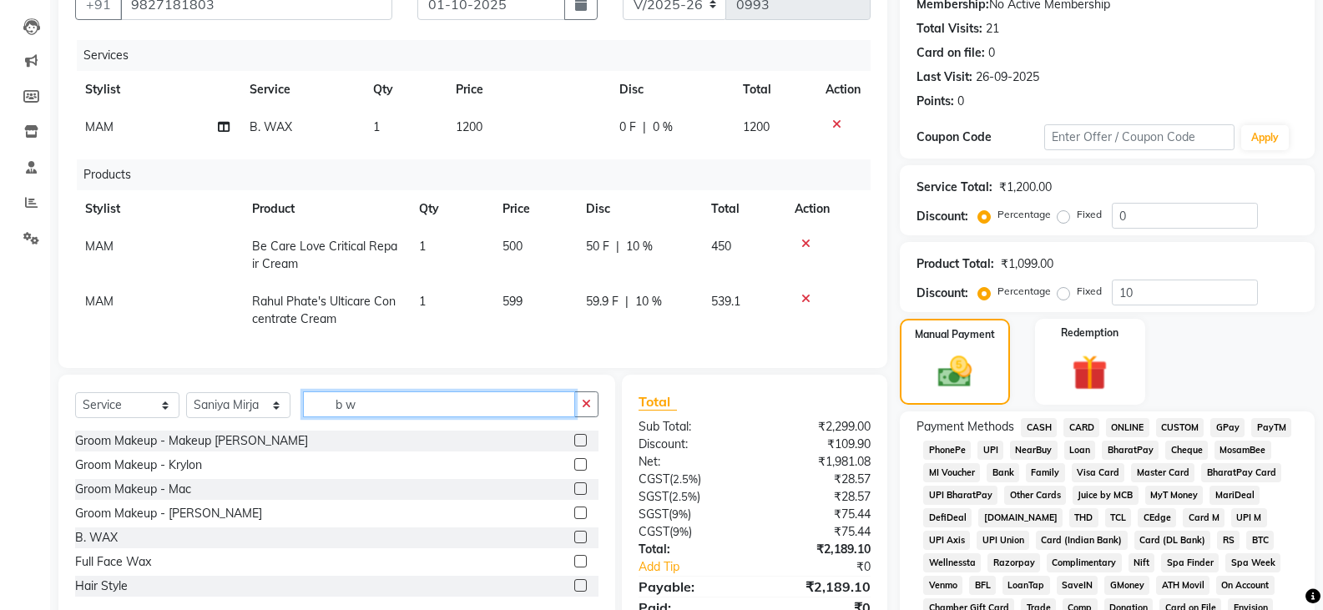
drag, startPoint x: 362, startPoint y: 421, endPoint x: 324, endPoint y: 417, distance: 38.6
click at [324, 417] on input "b w" at bounding box center [439, 404] width 272 height 26
type input "th"
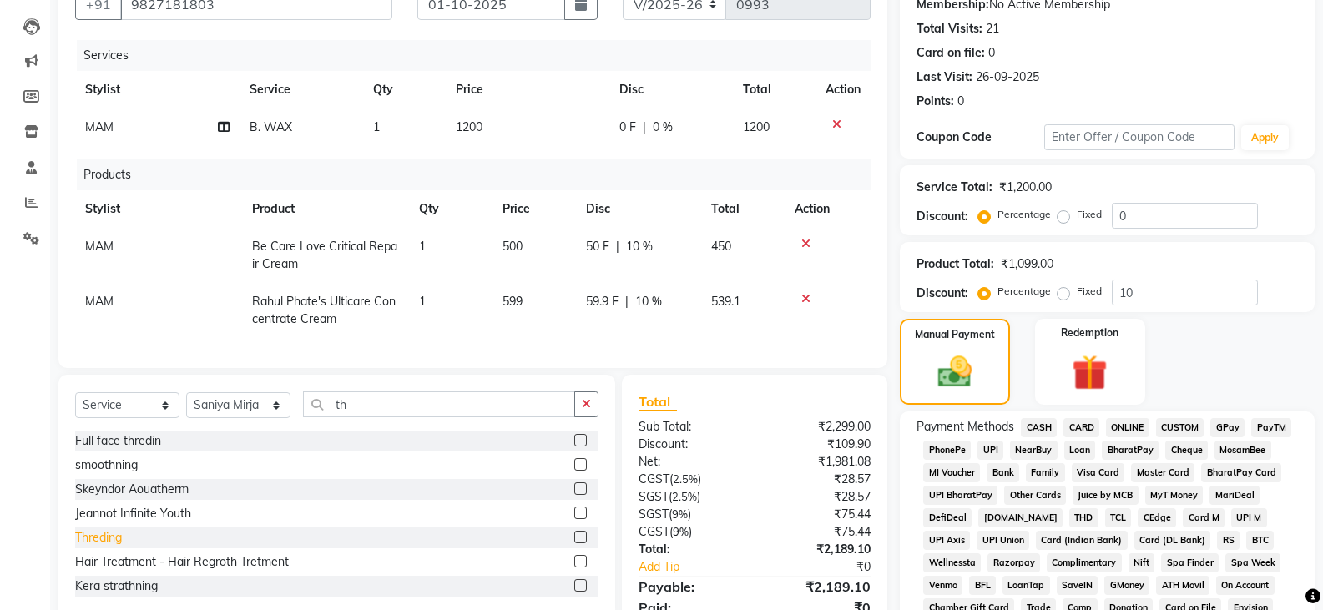
click at [99, 547] on div "Threding" at bounding box center [98, 538] width 47 height 18
checkbox input "false"
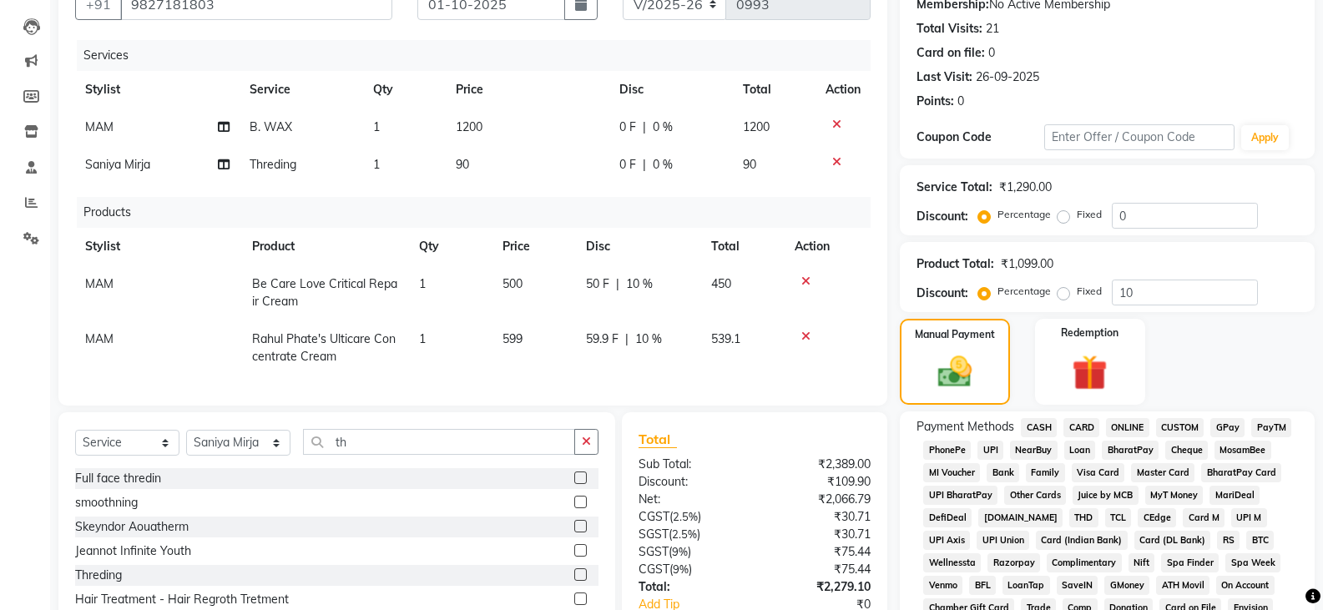
click at [487, 167] on td "90" at bounding box center [528, 165] width 164 height 38
select select "33220"
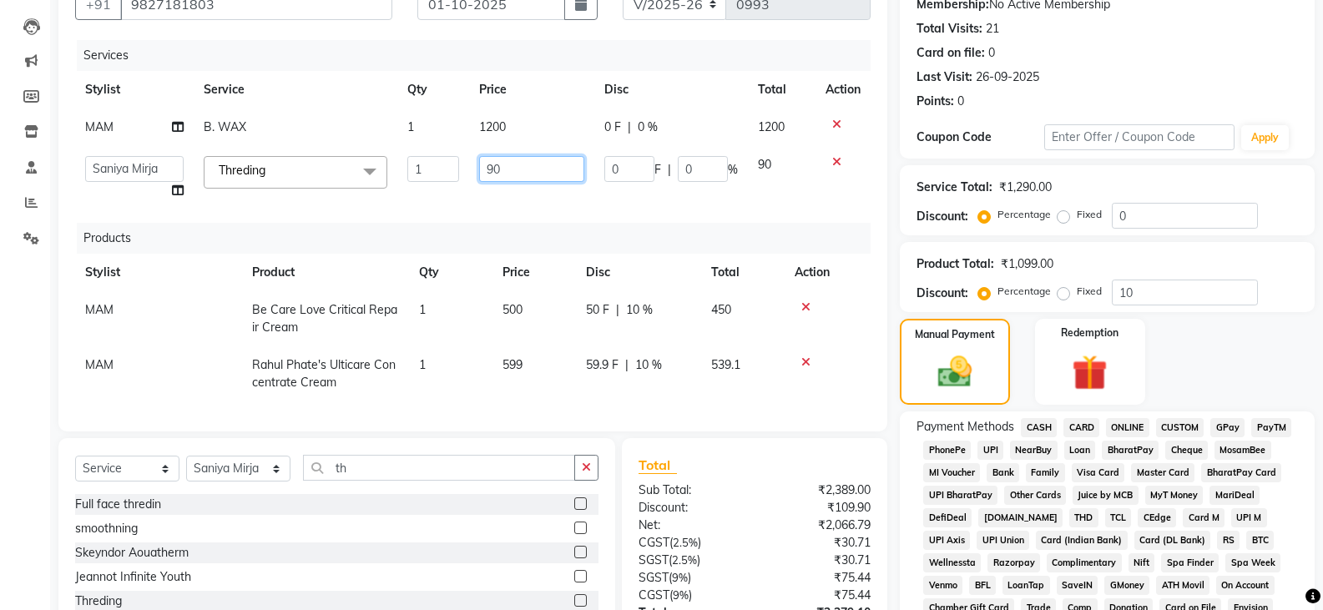
drag, startPoint x: 513, startPoint y: 168, endPoint x: 479, endPoint y: 173, distance: 34.6
click at [479, 173] on input "90" at bounding box center [531, 169] width 104 height 26
type input "110"
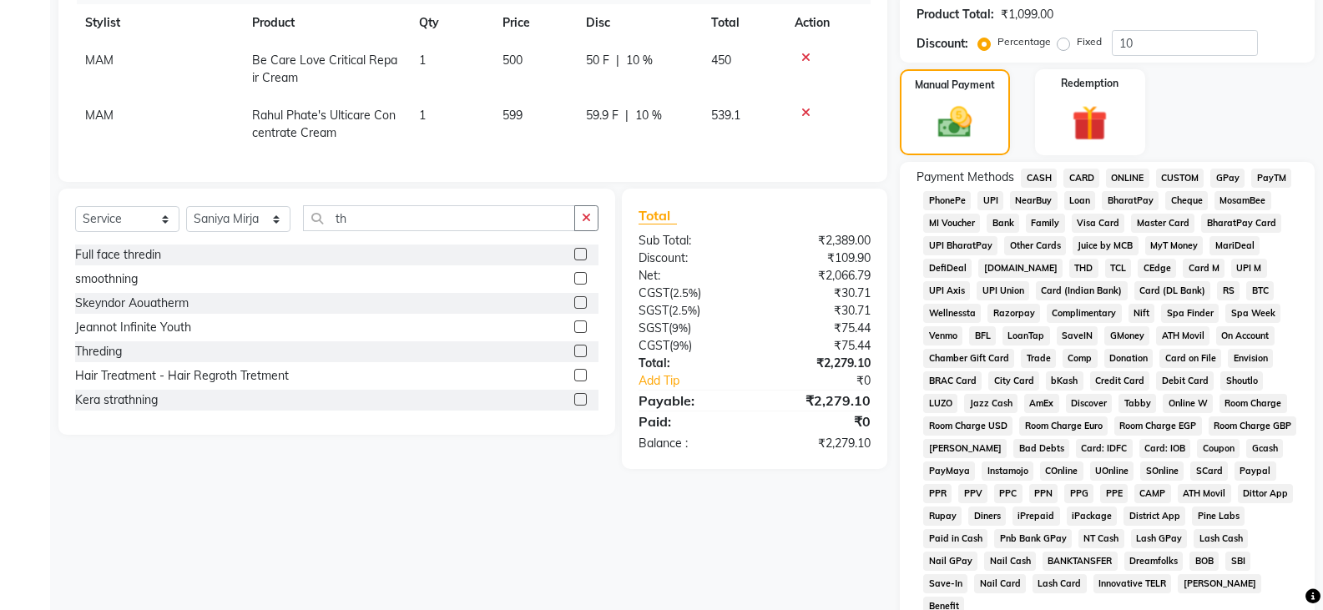
scroll to position [417, 0]
click at [861, 542] on div "Client [PHONE_NUMBER] Date [DATE] Invoice Number V/2025 V/[PHONE_NUMBER] Servic…" at bounding box center [473, 215] width 854 height 1015
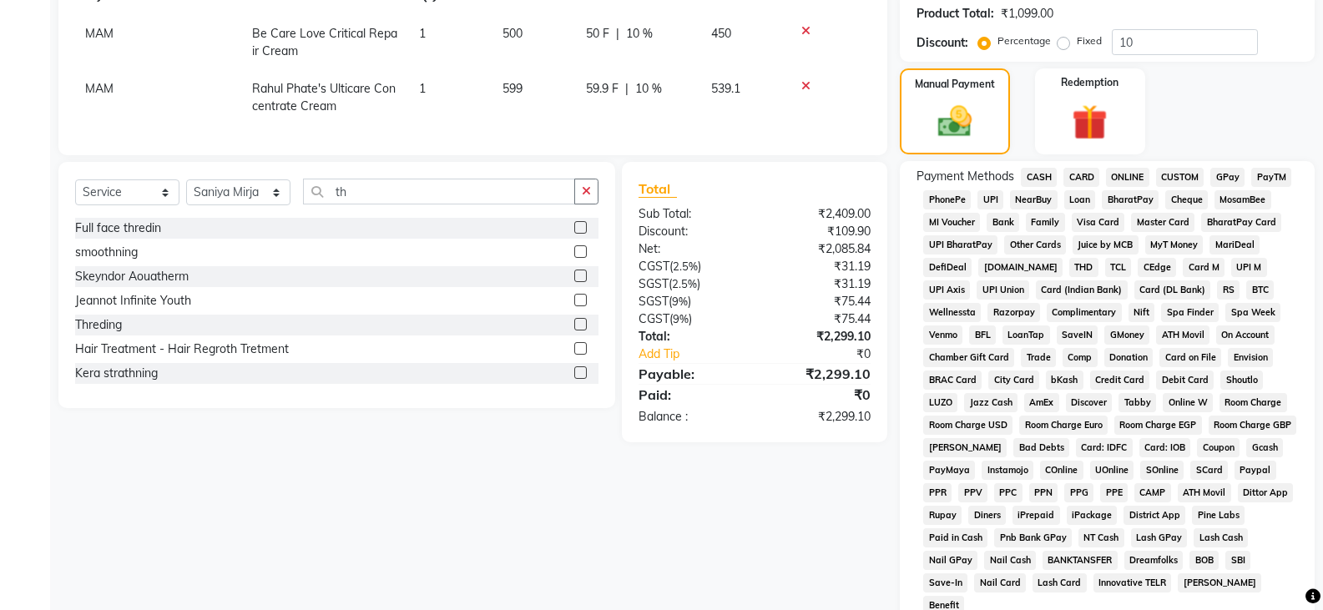
click at [1042, 177] on span "CASH" at bounding box center [1039, 177] width 36 height 19
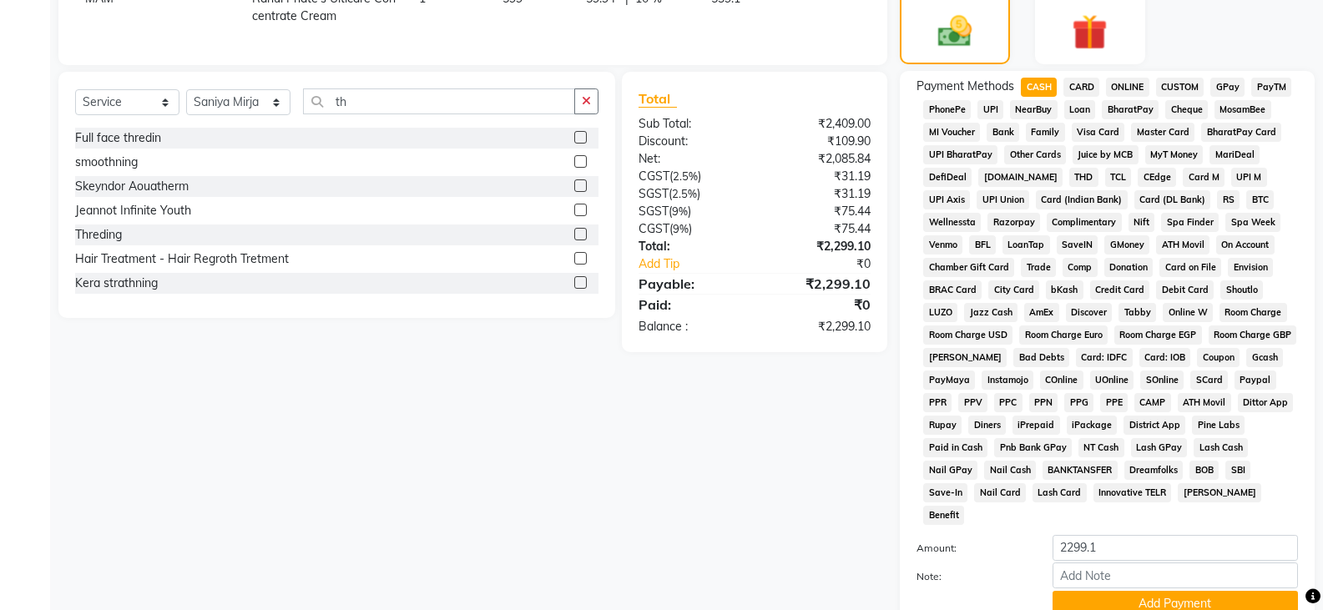
scroll to position [621, 0]
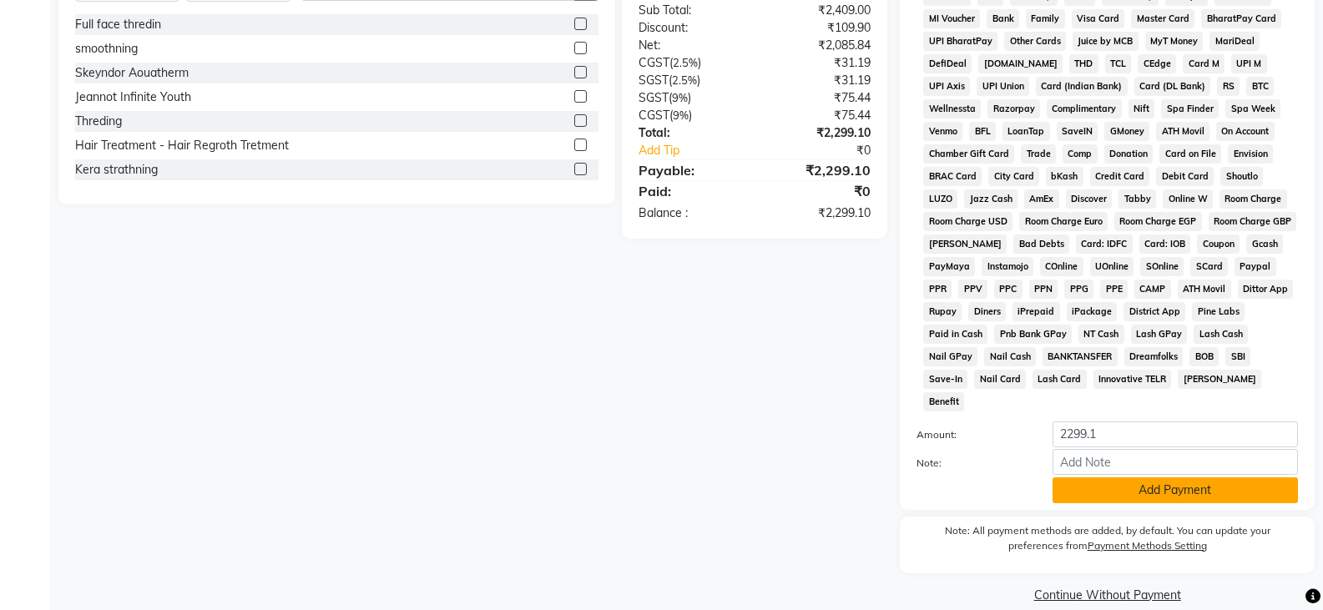
click at [1208, 477] on button "Add Payment" at bounding box center [1174, 490] width 245 height 26
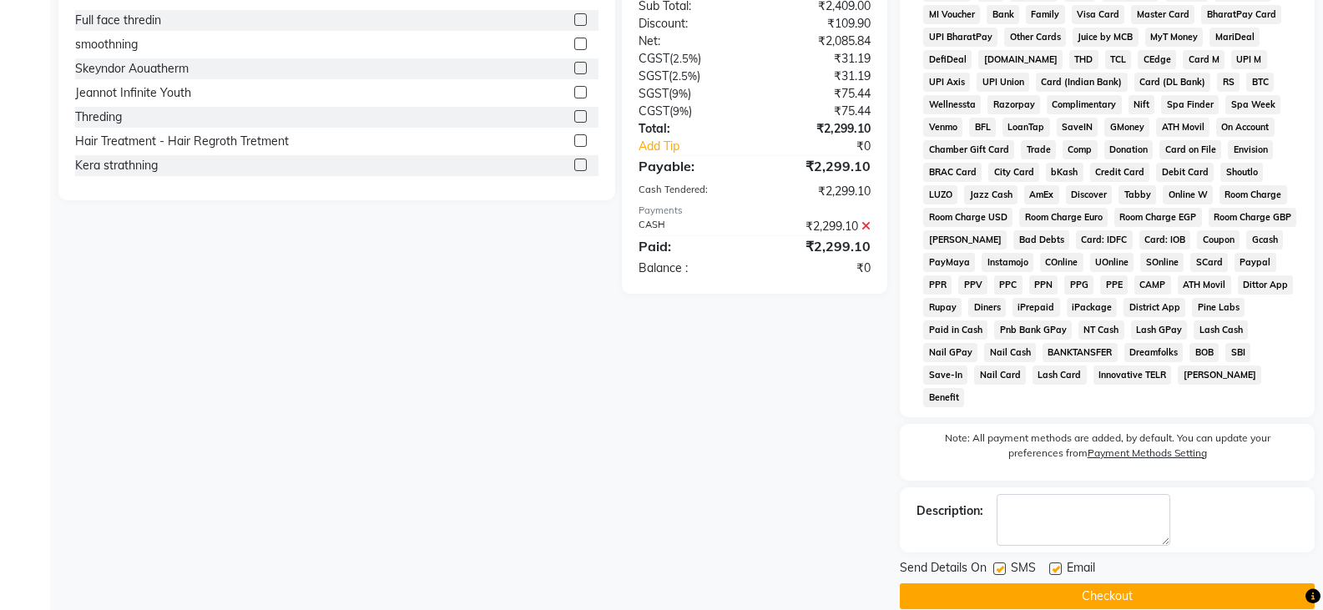
scroll to position [627, 0]
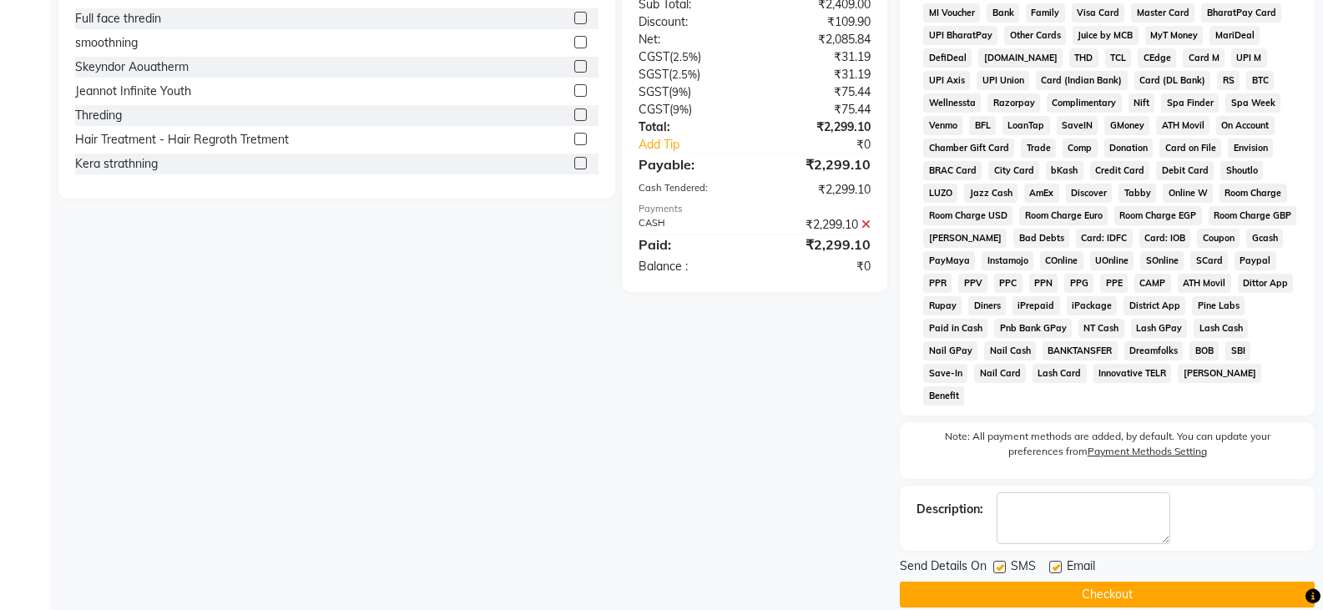
click at [1114, 582] on button "Checkout" at bounding box center [1107, 595] width 415 height 26
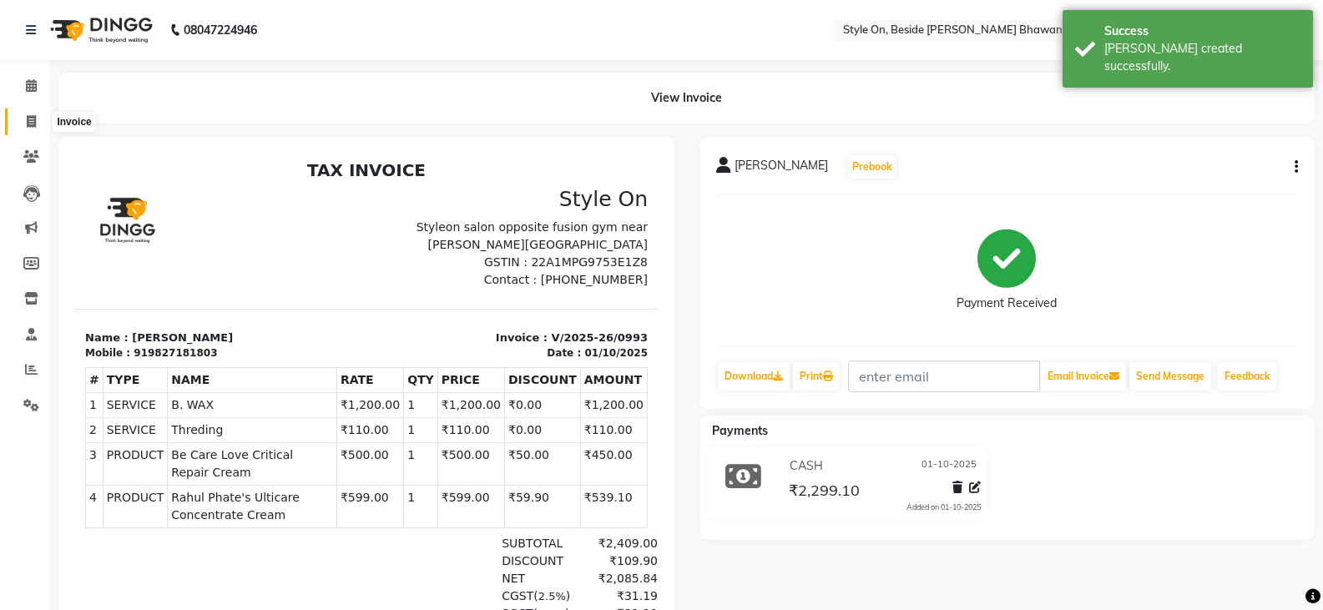
click at [28, 121] on icon at bounding box center [31, 121] width 9 height 13
select select "service"
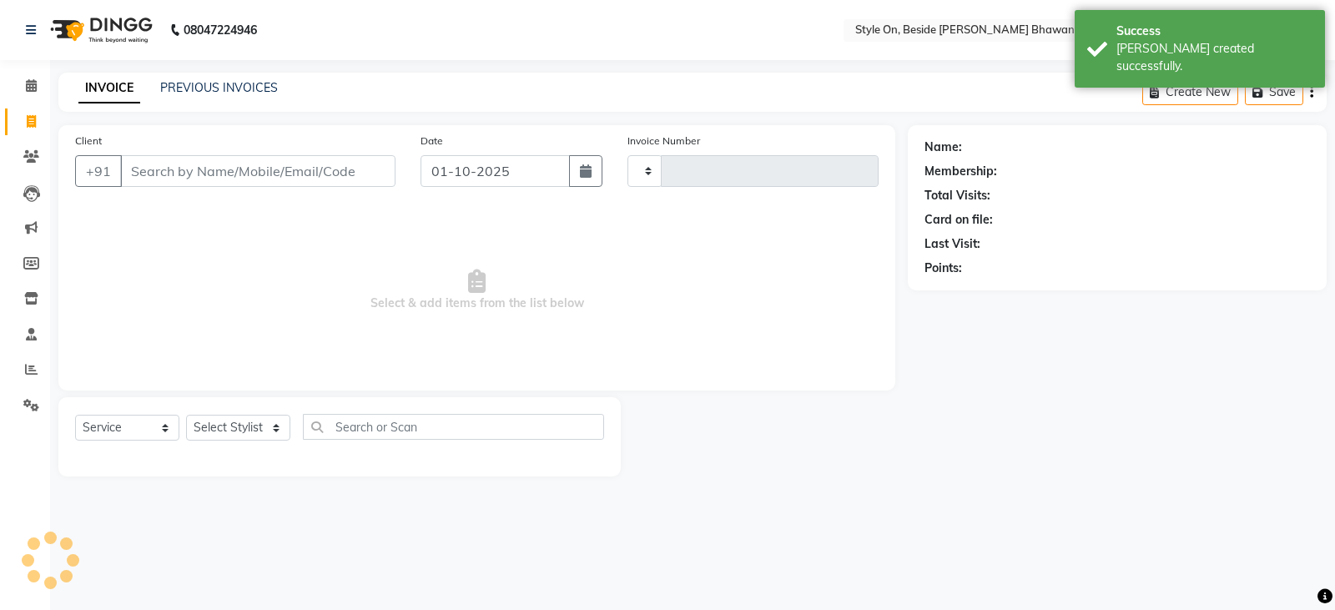
type input "0994"
select select "4700"
